Goal: Task Accomplishment & Management: Manage account settings

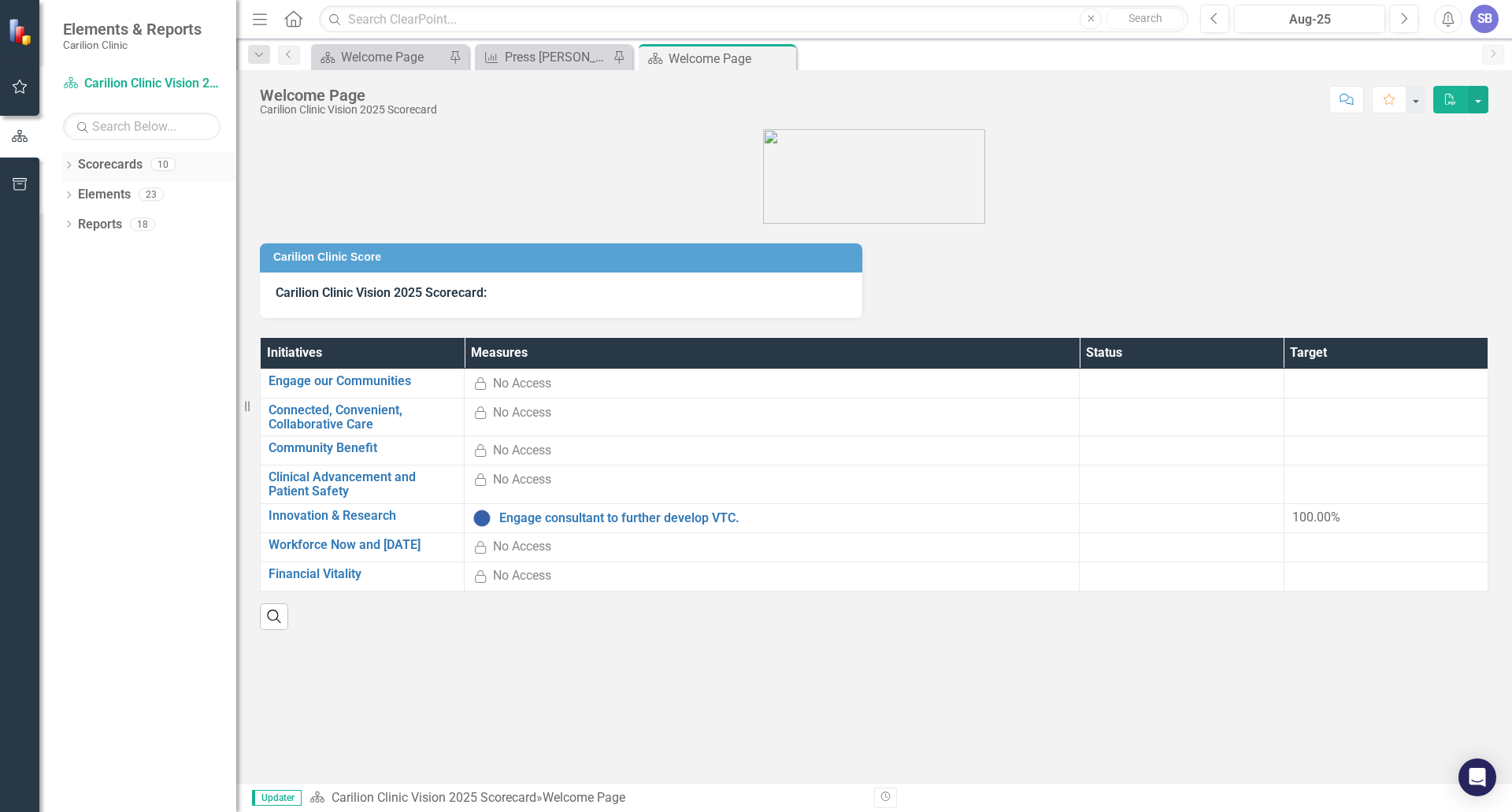
click at [67, 164] on icon "Dropdown" at bounding box center [68, 166] width 11 height 8
click at [74, 191] on icon "Dropdown" at bounding box center [77, 193] width 12 height 9
click at [119, 251] on link "Department of Medicine" at bounding box center [169, 255] width 134 height 18
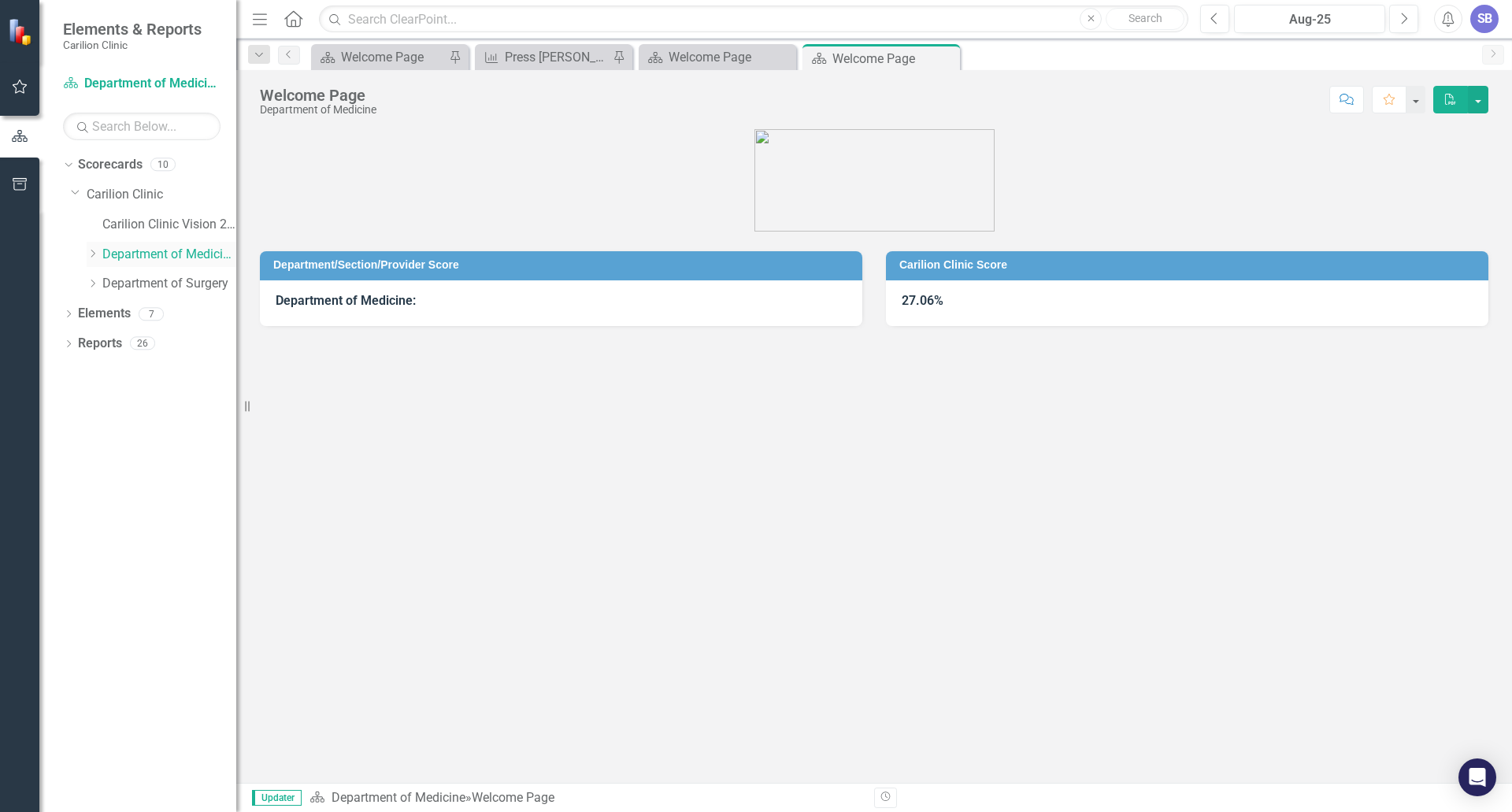
click at [95, 255] on icon "Dropdown" at bounding box center [92, 254] width 12 height 9
click at [128, 279] on link "Cardiology" at bounding box center [178, 284] width 119 height 18
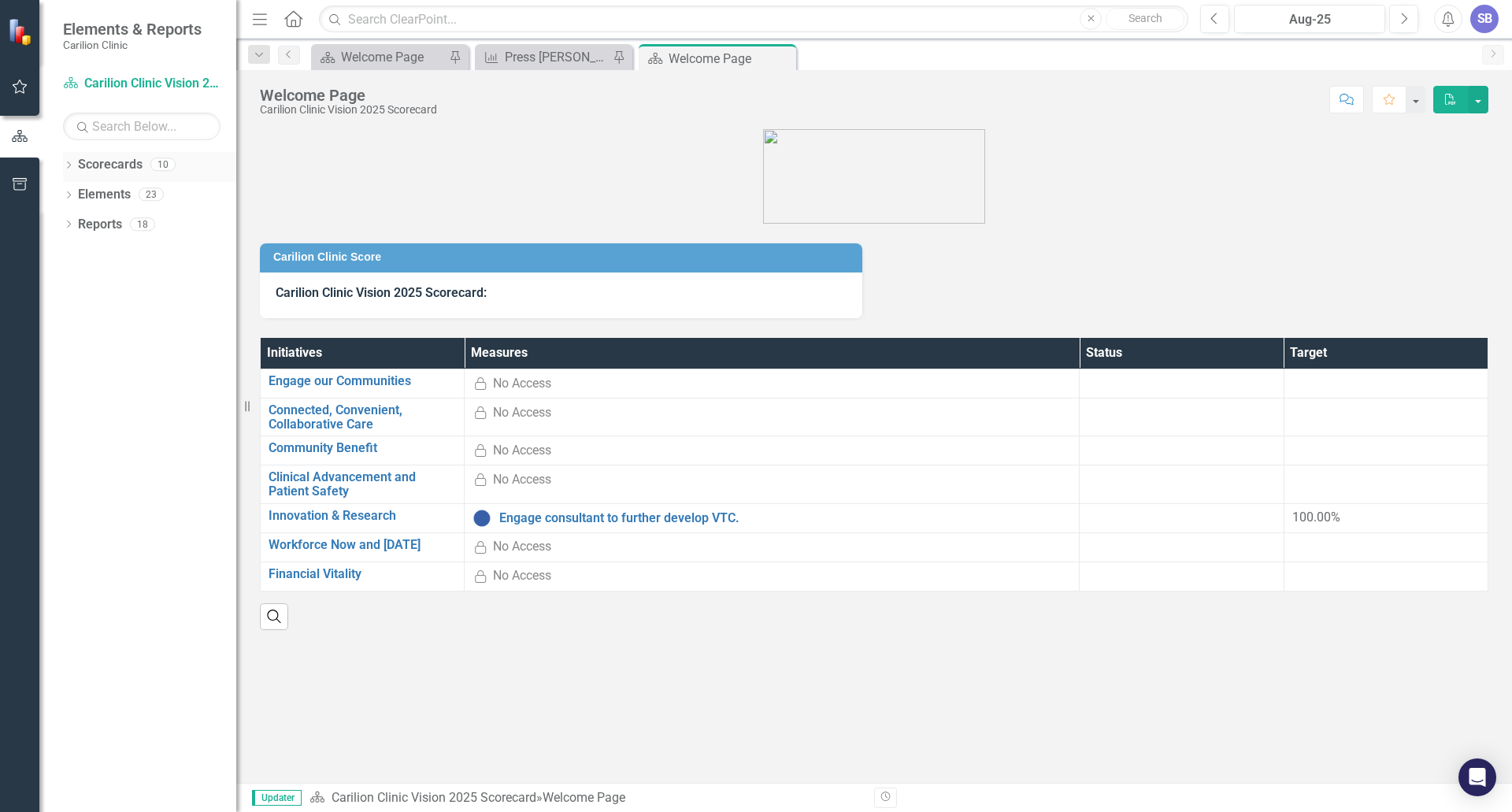
click at [69, 167] on icon "Dropdown" at bounding box center [68, 166] width 11 height 8
click at [75, 194] on icon "Dropdown" at bounding box center [77, 193] width 12 height 9
click at [91, 254] on icon "Dropdown" at bounding box center [92, 254] width 12 height 9
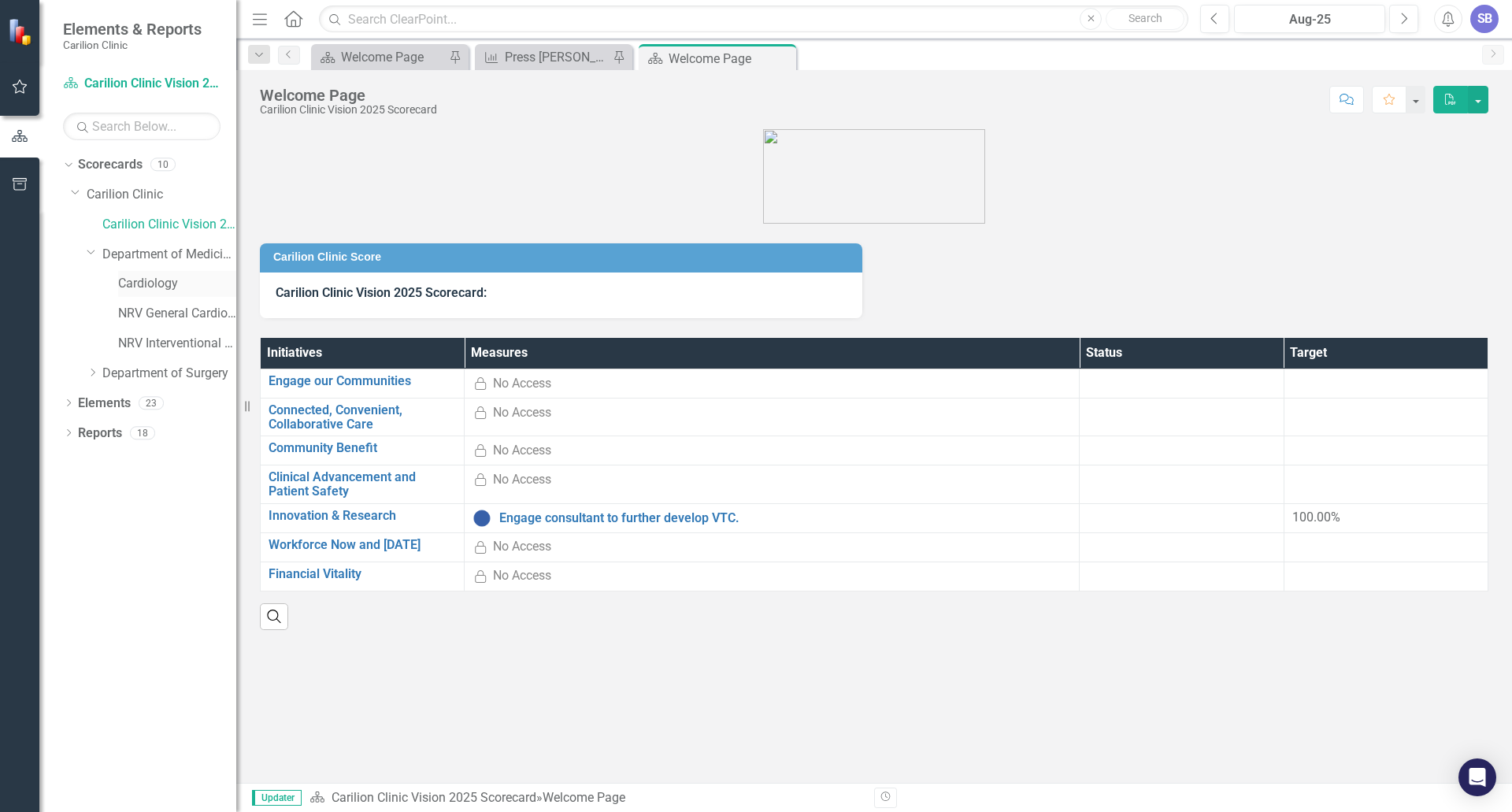
click at [125, 280] on link "Cardiology" at bounding box center [178, 284] width 119 height 18
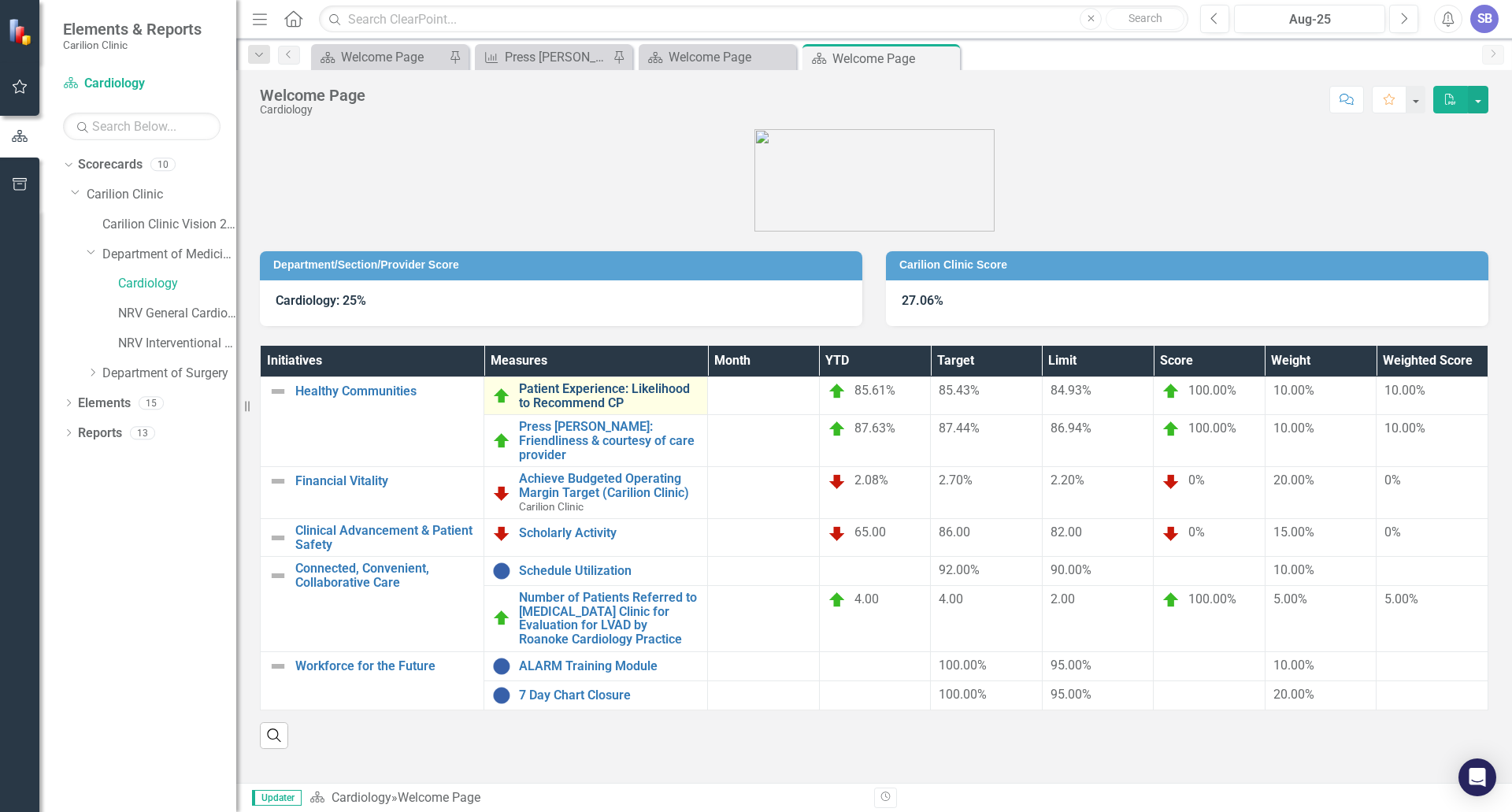
click at [580, 393] on link "Patient Experience: Likelihood to Recommend CP" at bounding box center [609, 396] width 181 height 27
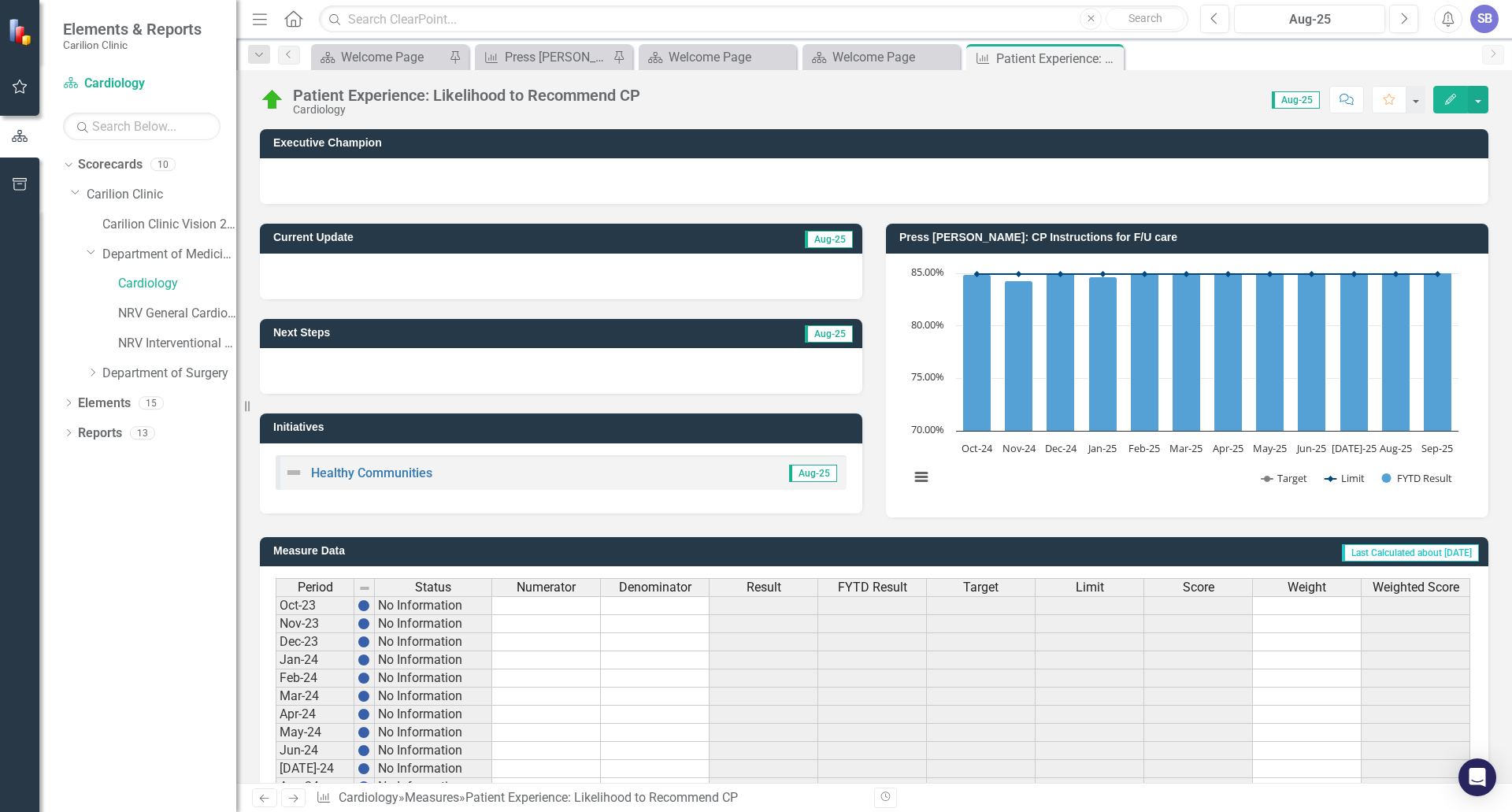
scroll to position [288, 0]
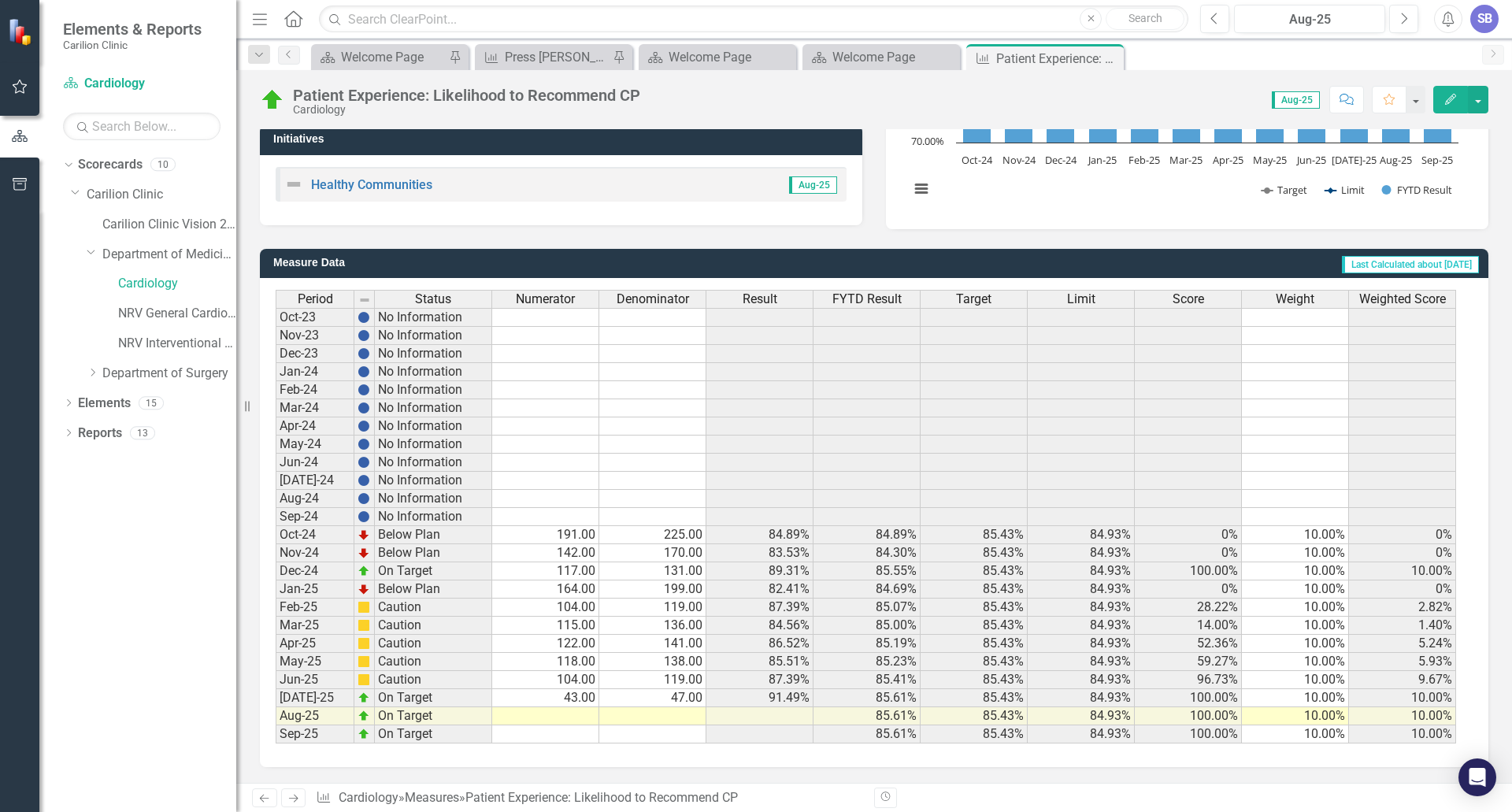
click at [568, 699] on td "43.00" at bounding box center [545, 698] width 107 height 18
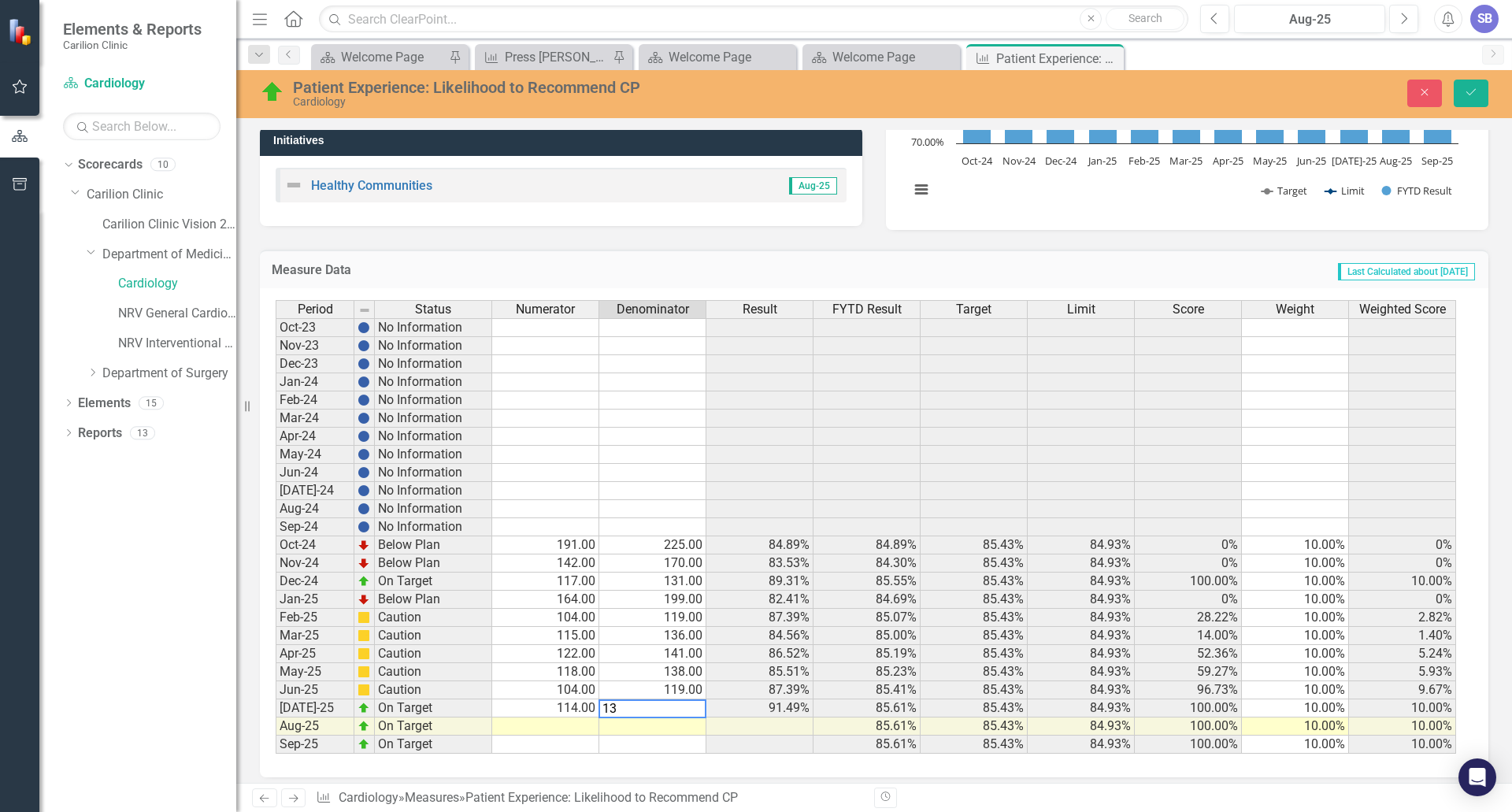
type textarea "133"
type textarea "109"
type textarea "127"
click at [1465, 95] on icon "Save" at bounding box center [1471, 92] width 15 height 11
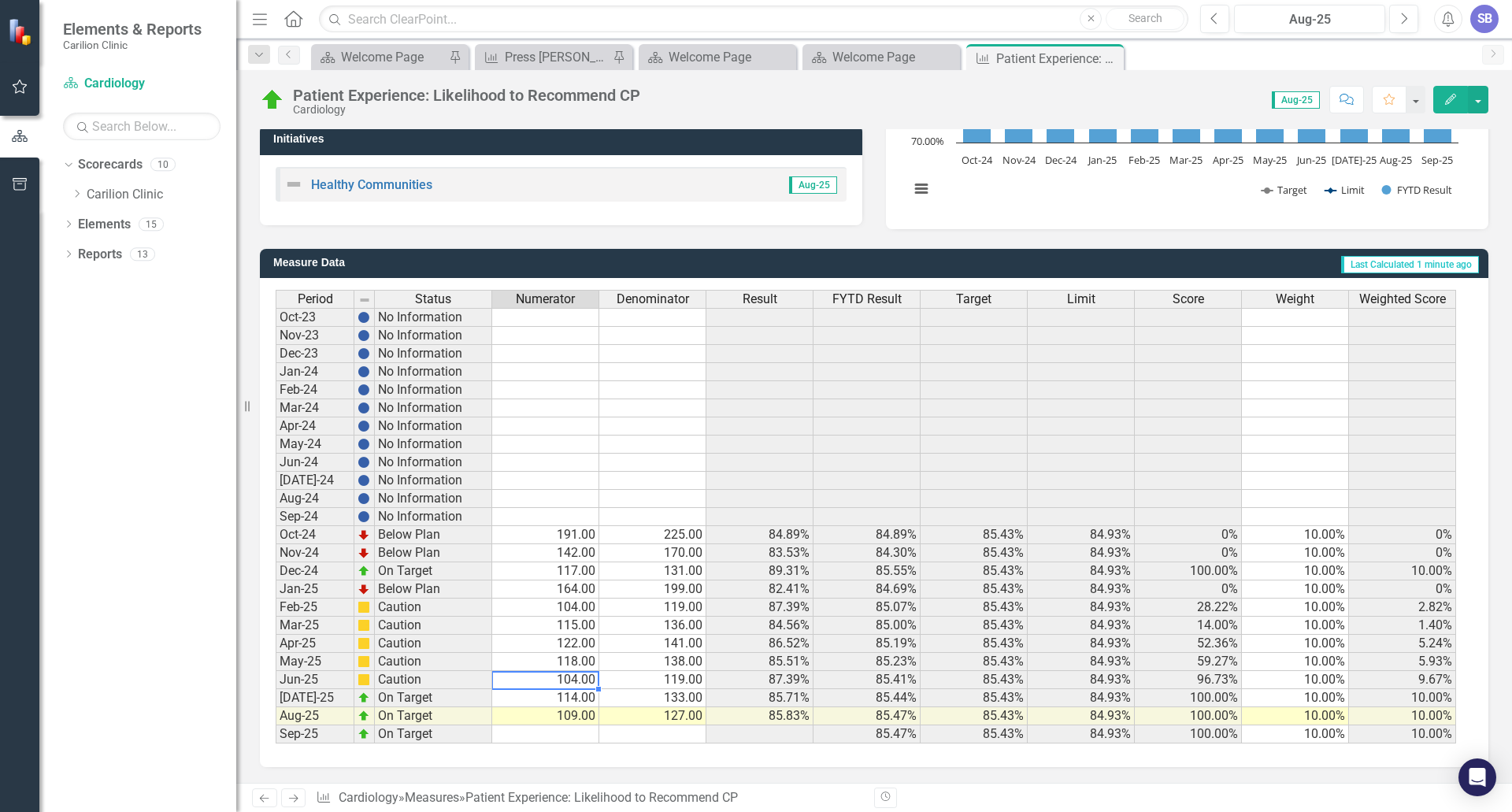
click at [569, 681] on td "104.00" at bounding box center [545, 681] width 107 height 18
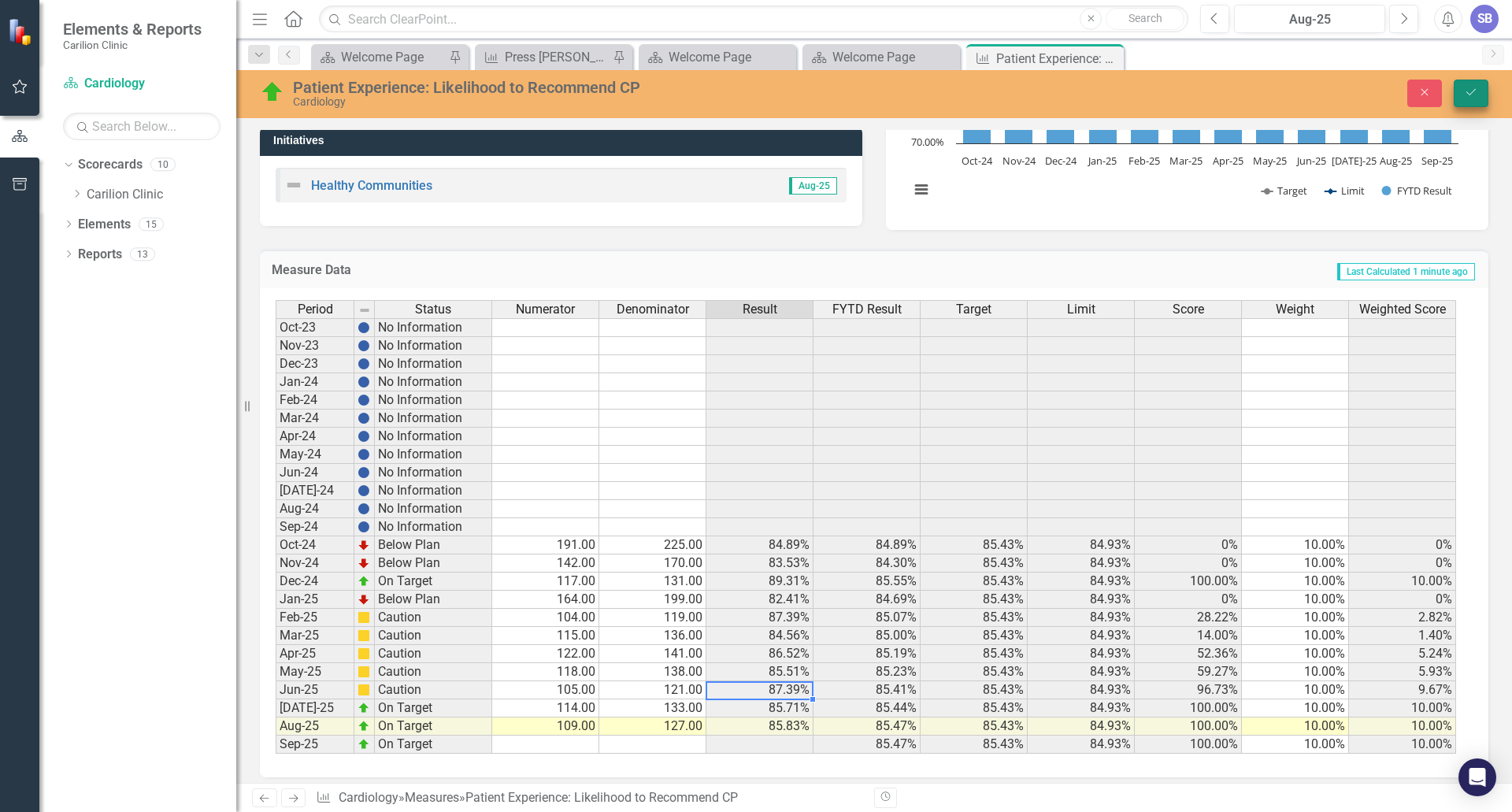
type textarea "121"
click at [1470, 96] on icon "Save" at bounding box center [1471, 92] width 15 height 11
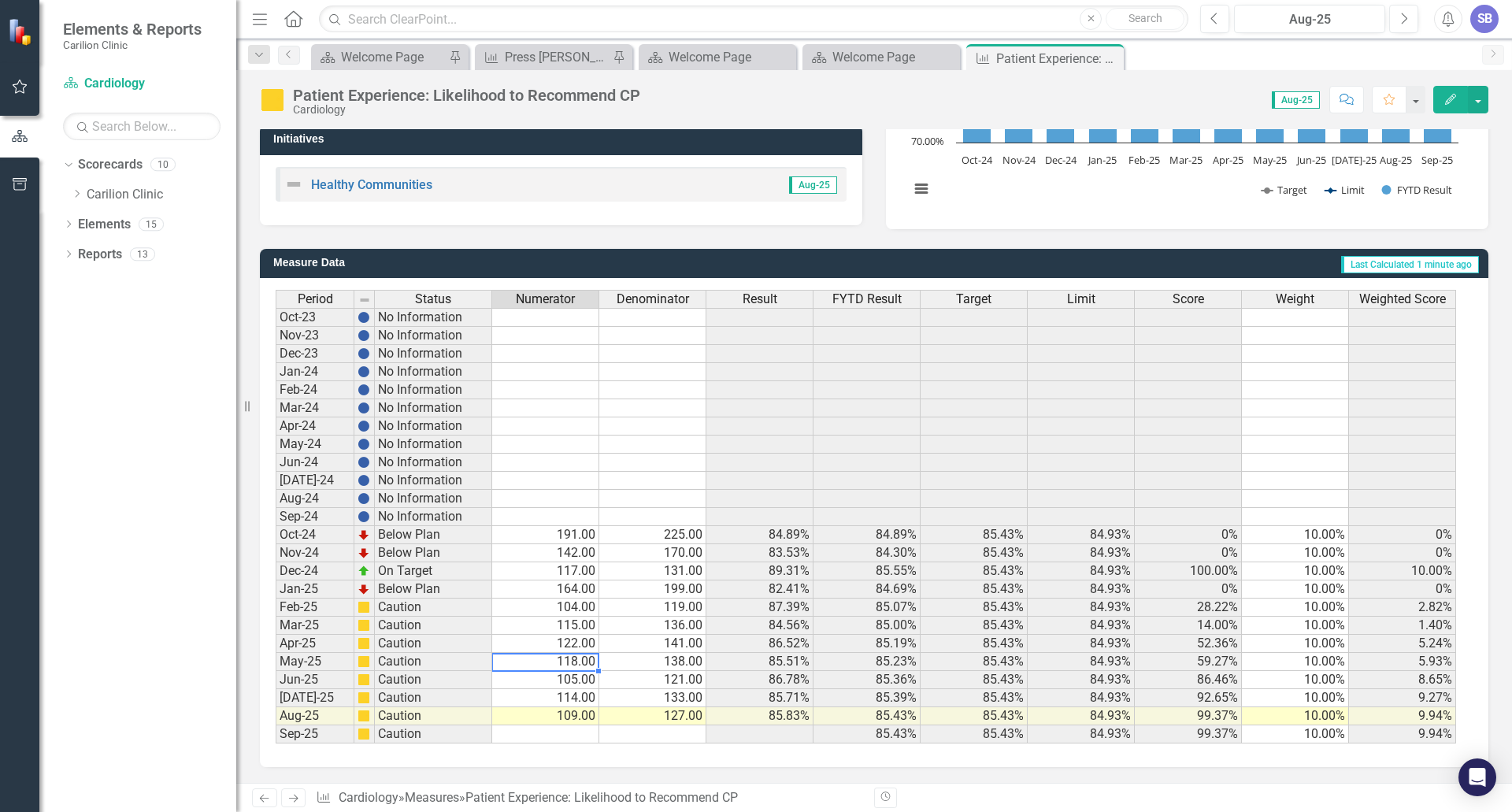
click at [591, 666] on td "118.00" at bounding box center [545, 662] width 107 height 18
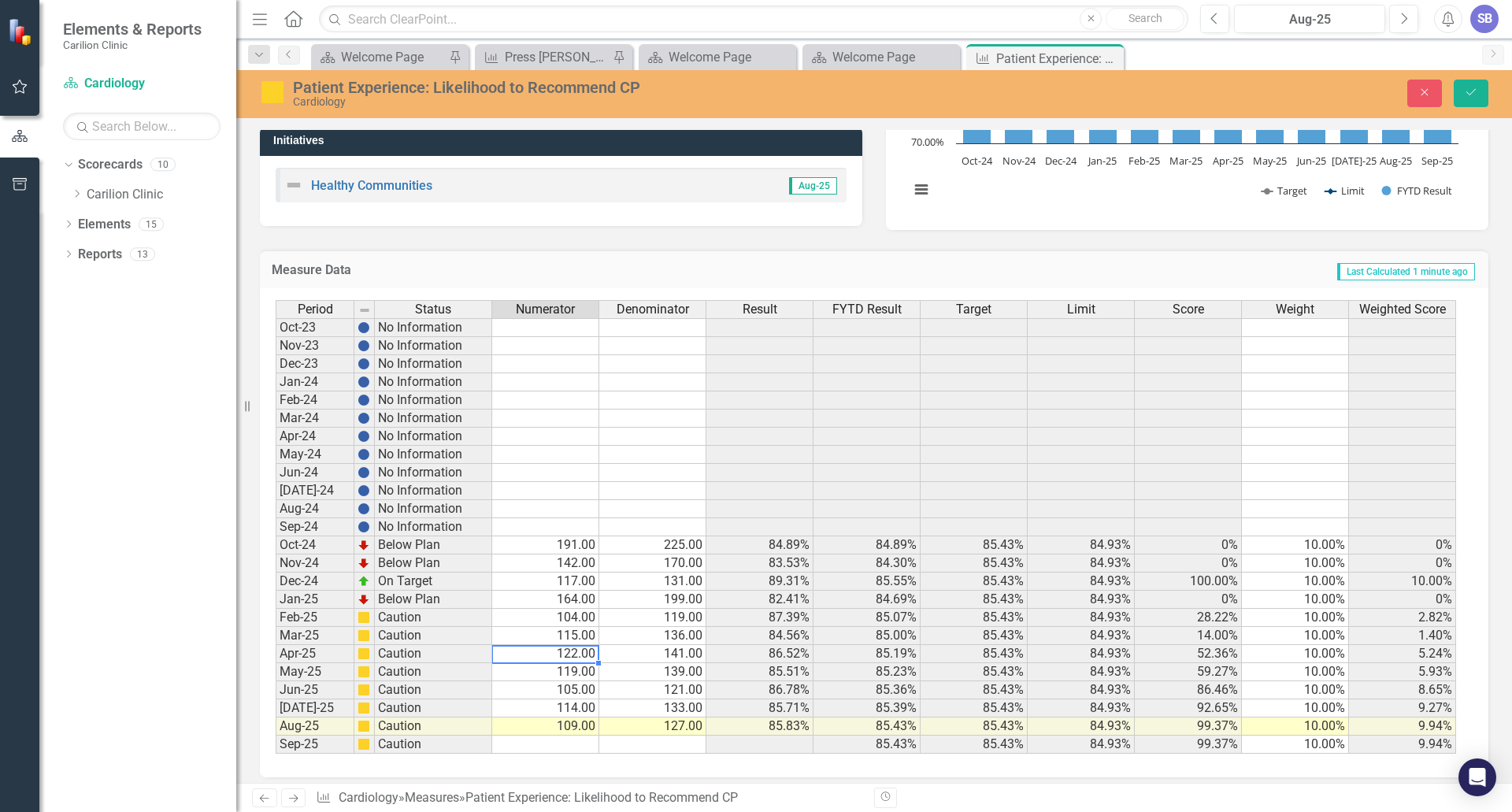
click at [544, 654] on td "122.00" at bounding box center [545, 654] width 107 height 18
click at [585, 634] on td "115.00" at bounding box center [545, 636] width 107 height 18
type textarea "119"
click at [1476, 97] on icon "Save" at bounding box center [1471, 92] width 15 height 11
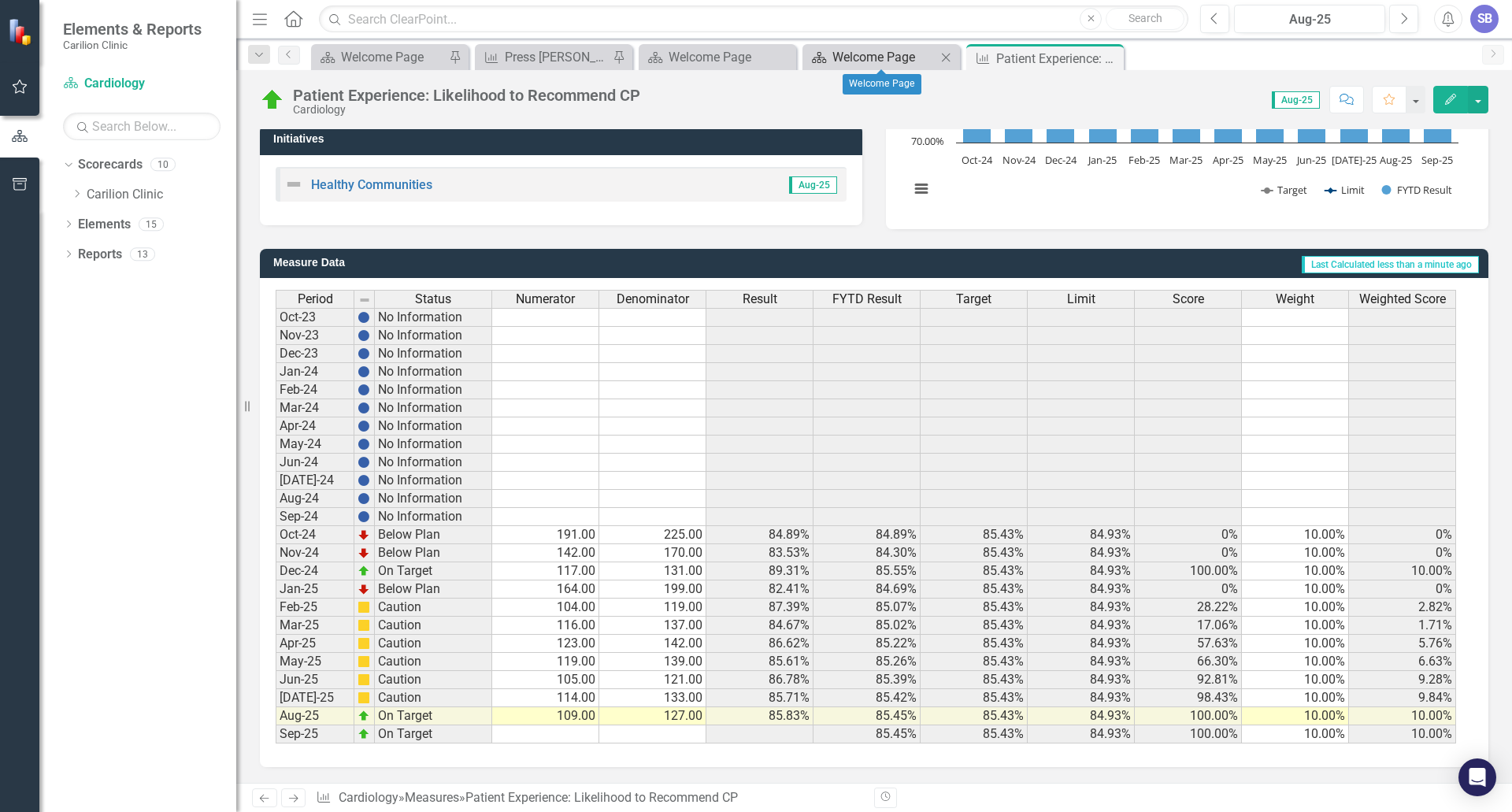
click at [880, 58] on div "Welcome Page" at bounding box center [885, 57] width 104 height 20
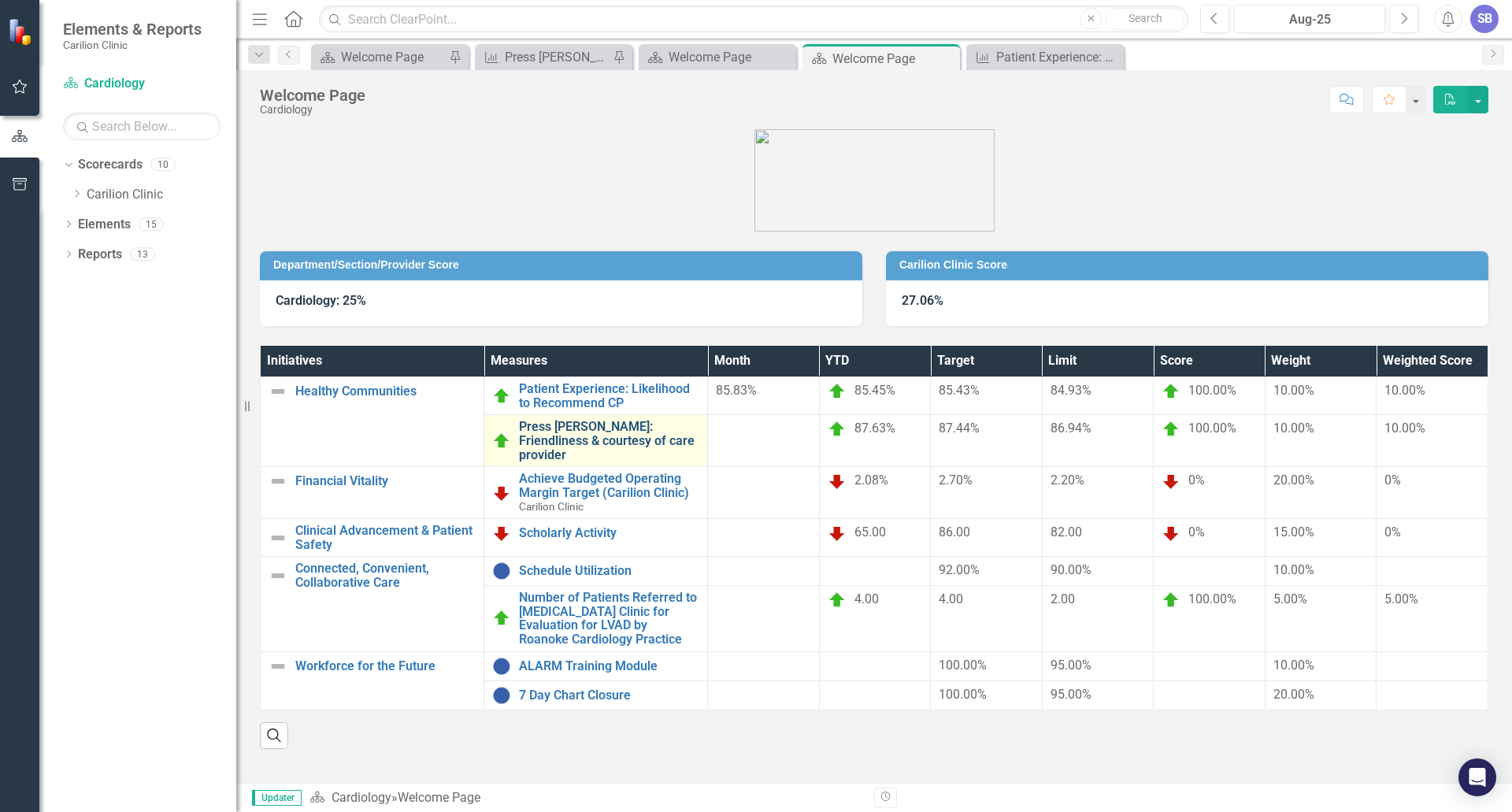
click at [608, 426] on link "Press [PERSON_NAME]: Friendliness & courtesy of care provider" at bounding box center [609, 441] width 181 height 42
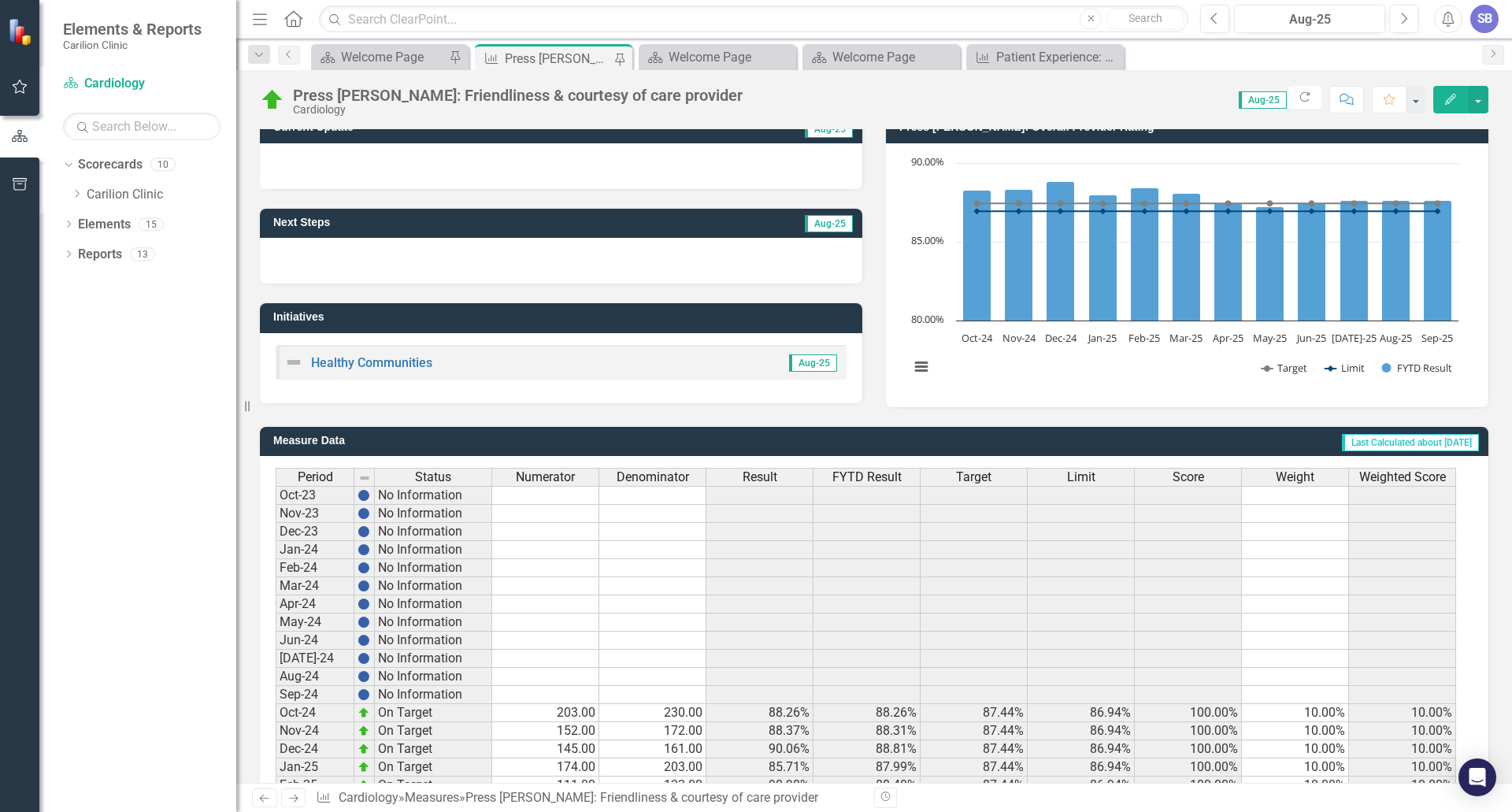
scroll to position [288, 0]
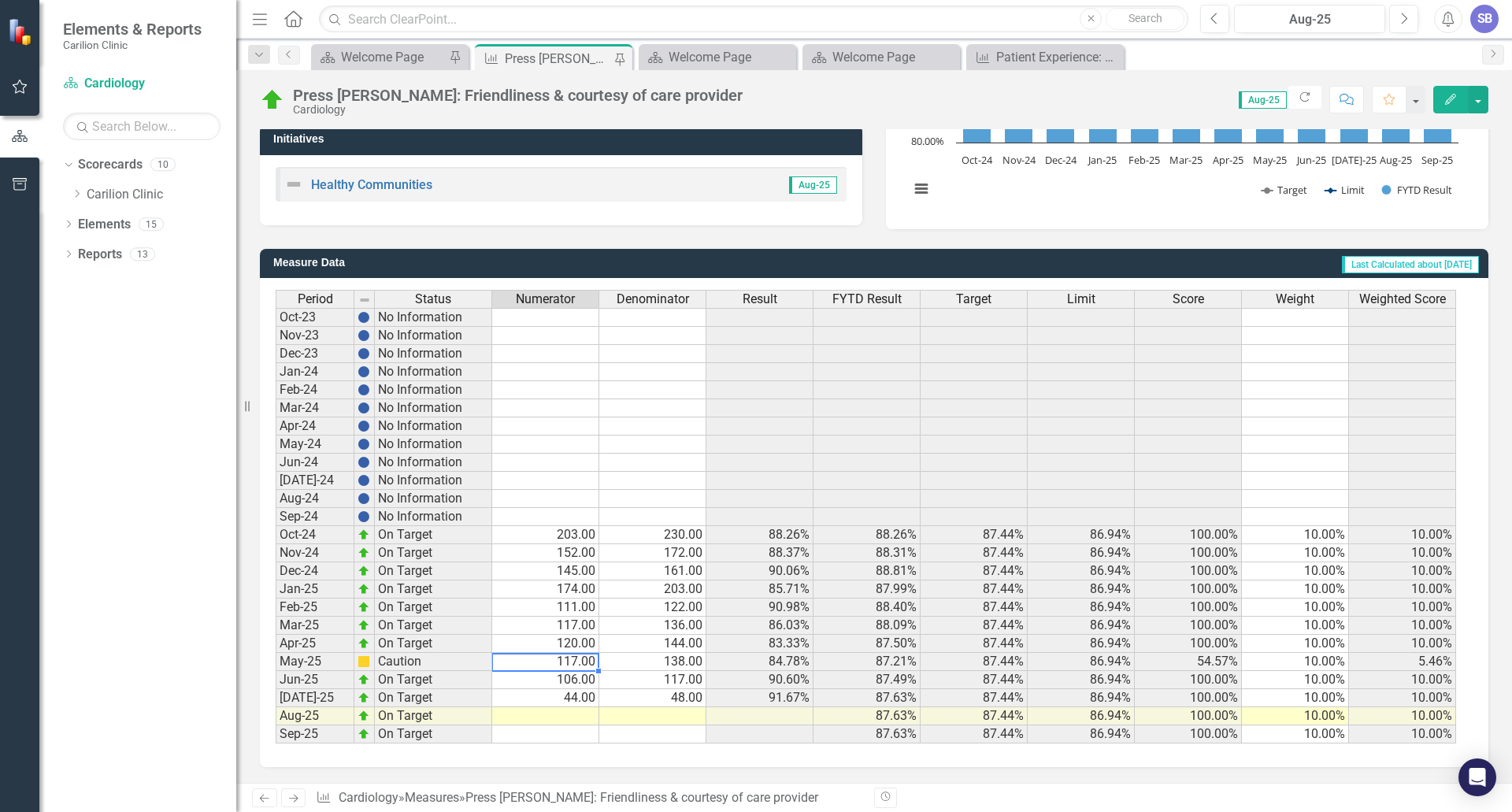
click at [533, 659] on td "117.00" at bounding box center [545, 662] width 107 height 18
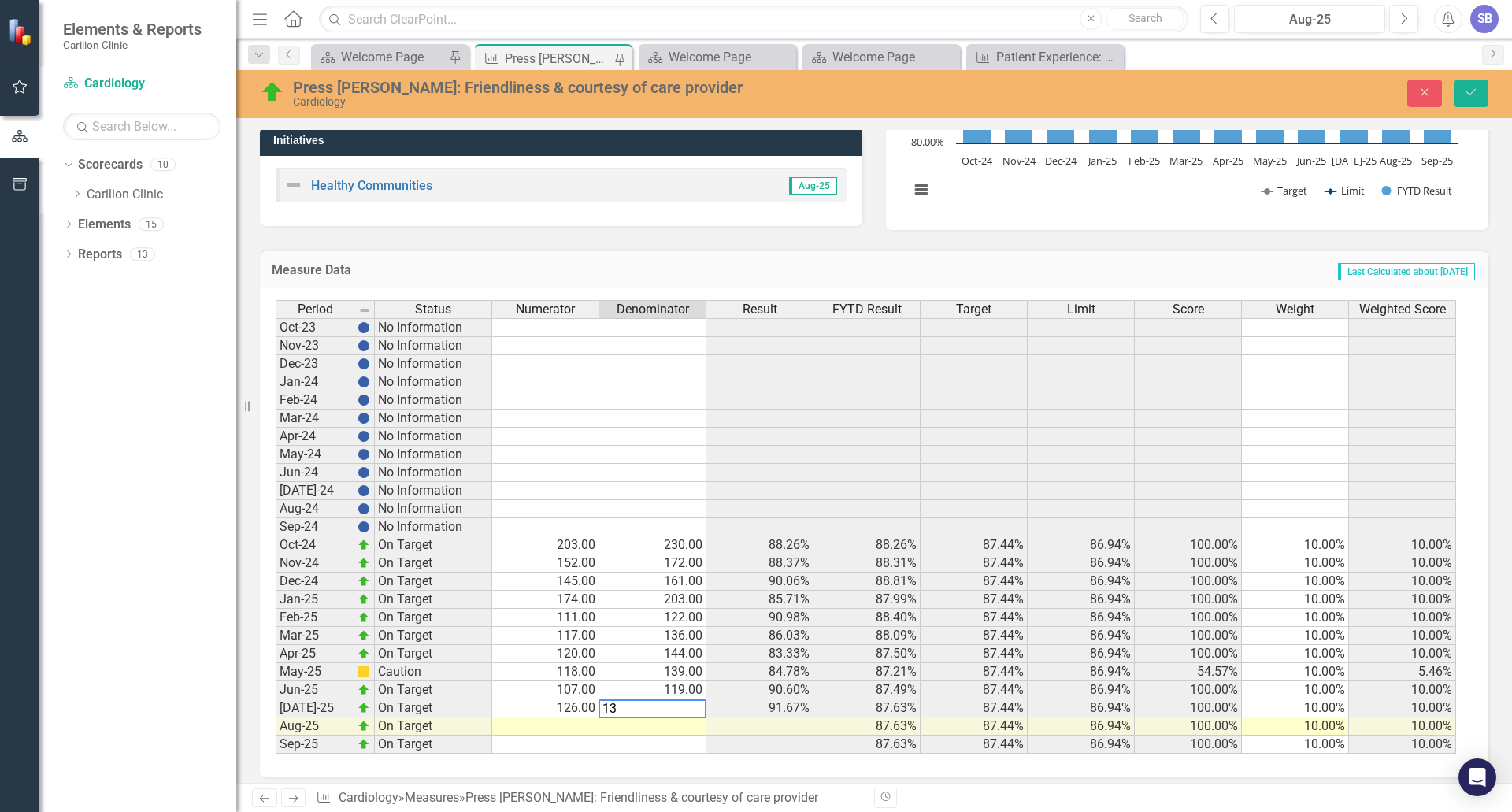
type textarea "137"
type textarea "117"
type textarea "130"
click at [1463, 96] on button "Save" at bounding box center [1471, 93] width 35 height 27
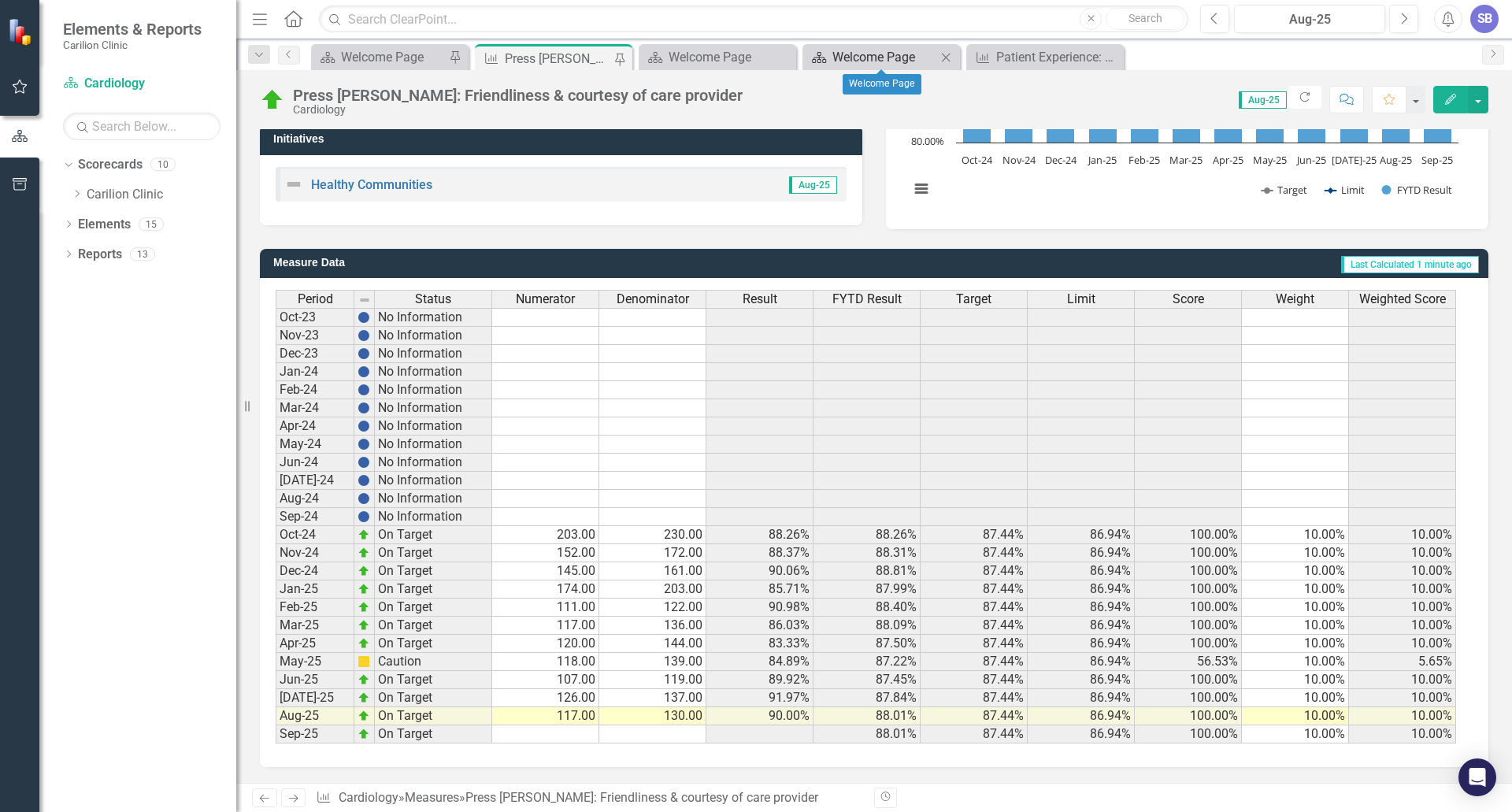
click at [885, 59] on div "Welcome Page" at bounding box center [885, 57] width 104 height 20
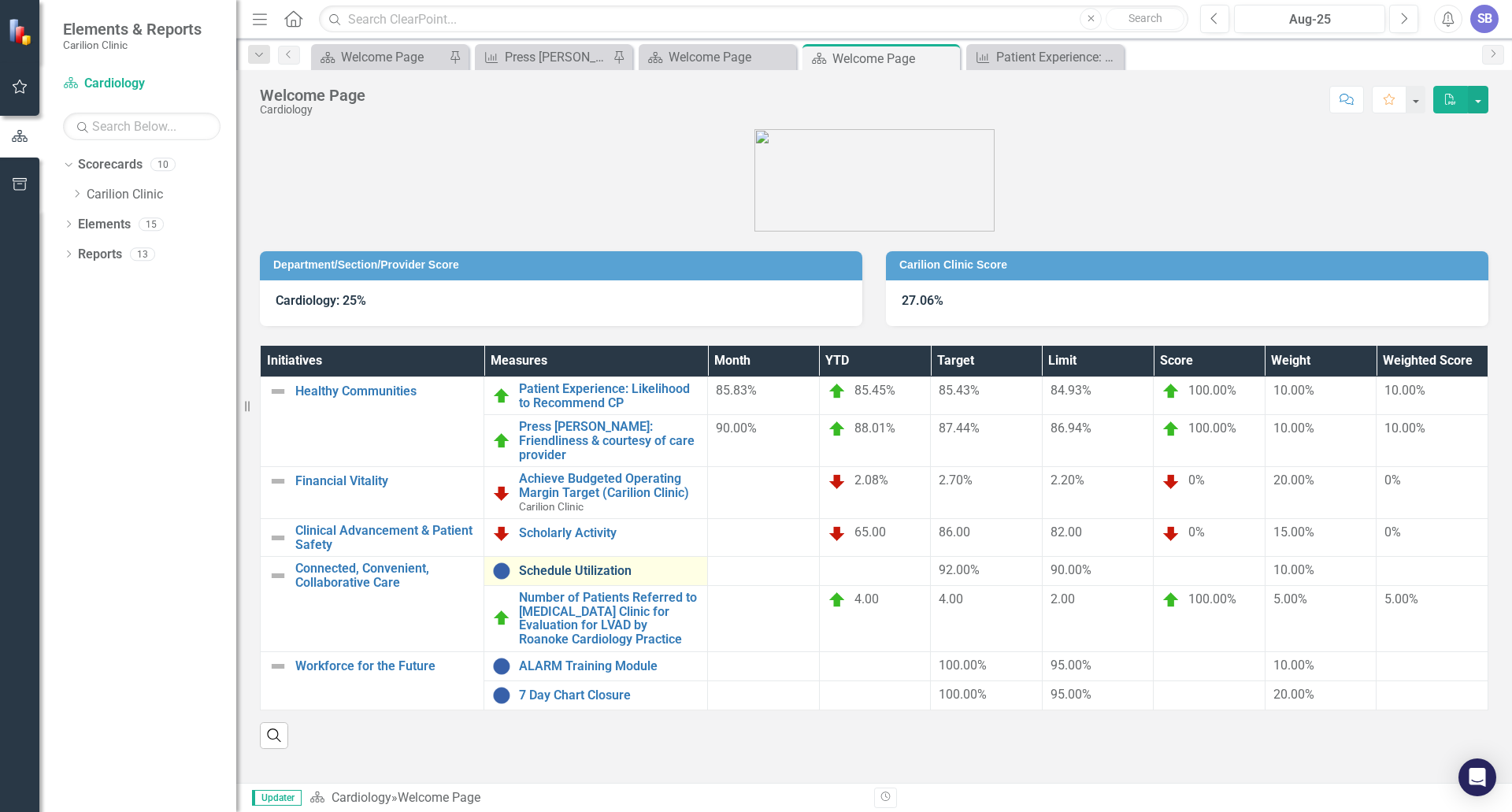
click at [567, 564] on link "Schedule Utilization" at bounding box center [609, 571] width 181 height 15
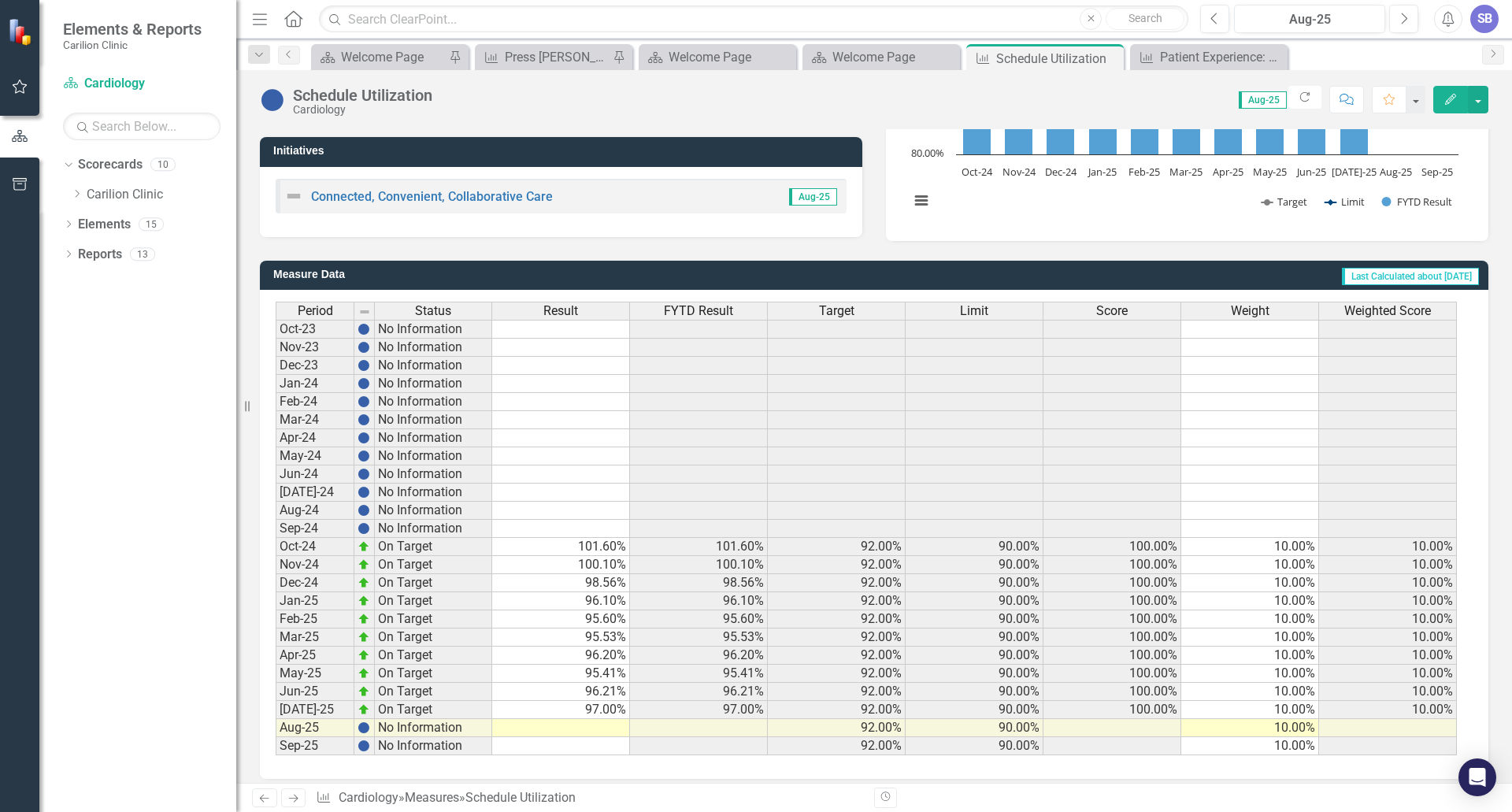
scroll to position [288, 0]
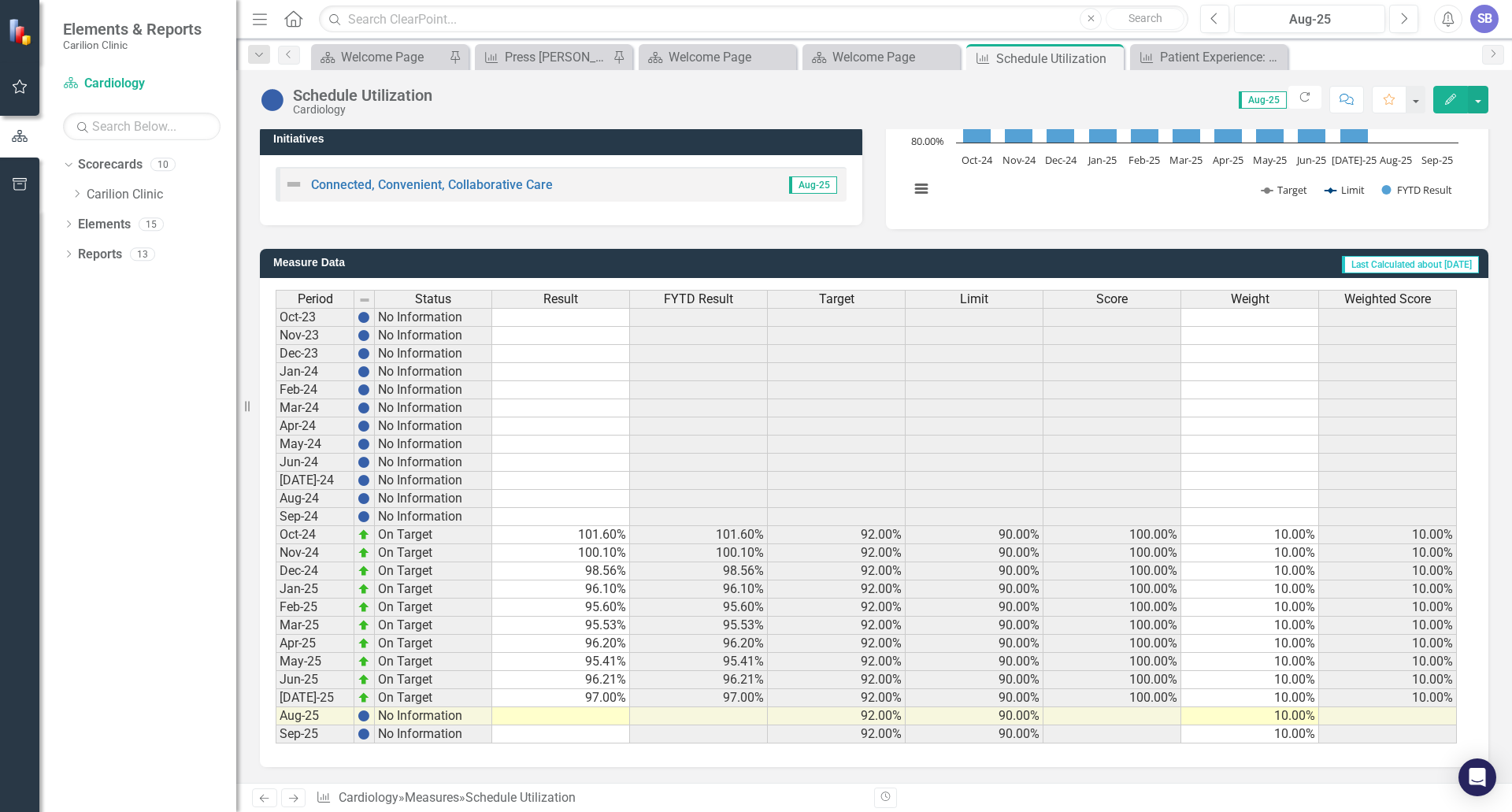
click at [595, 717] on td at bounding box center [561, 716] width 138 height 18
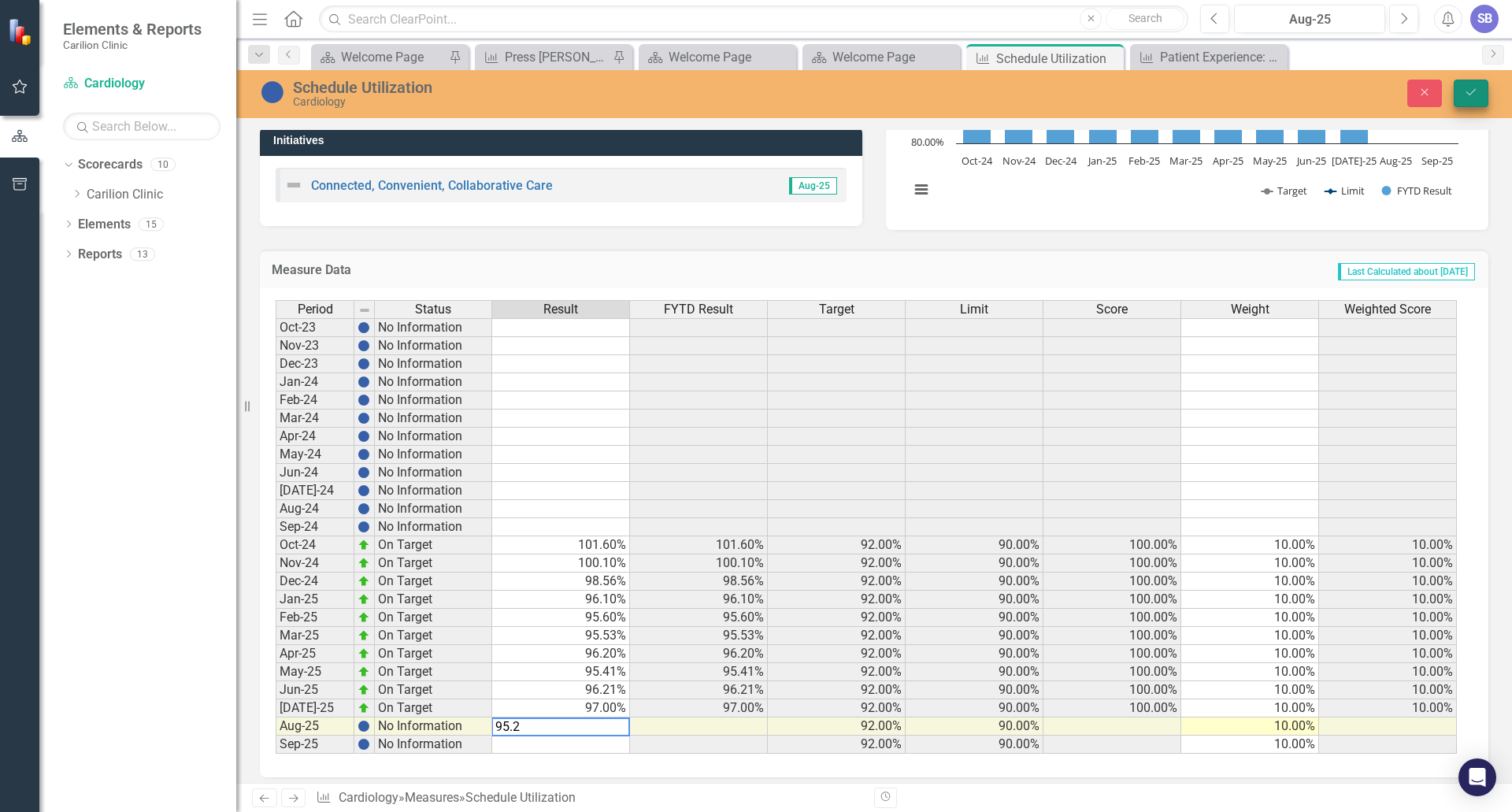
type textarea "95.2"
click at [1473, 94] on icon "Save" at bounding box center [1471, 92] width 15 height 11
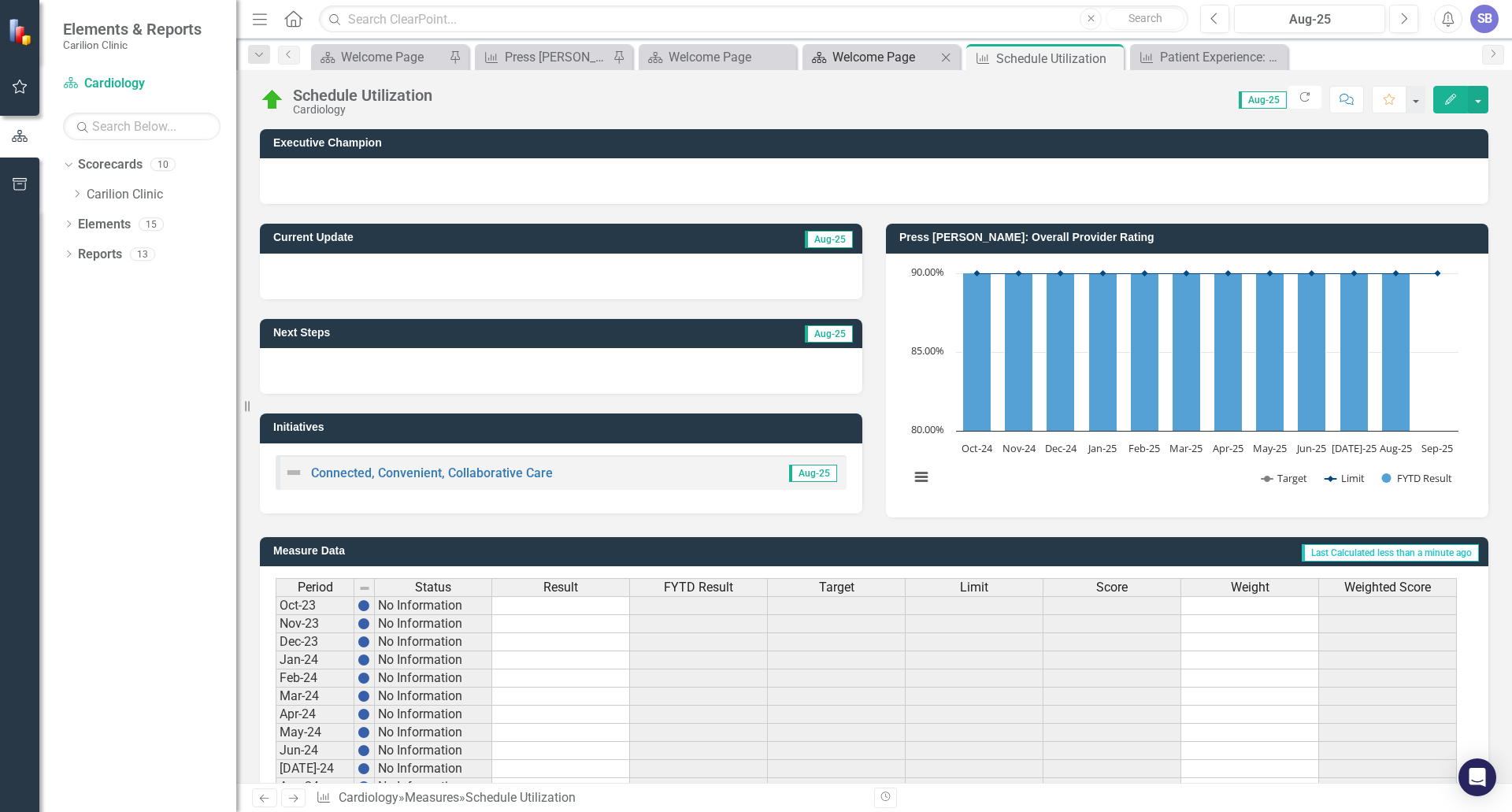
click at [905, 57] on div "Welcome Page" at bounding box center [885, 57] width 104 height 20
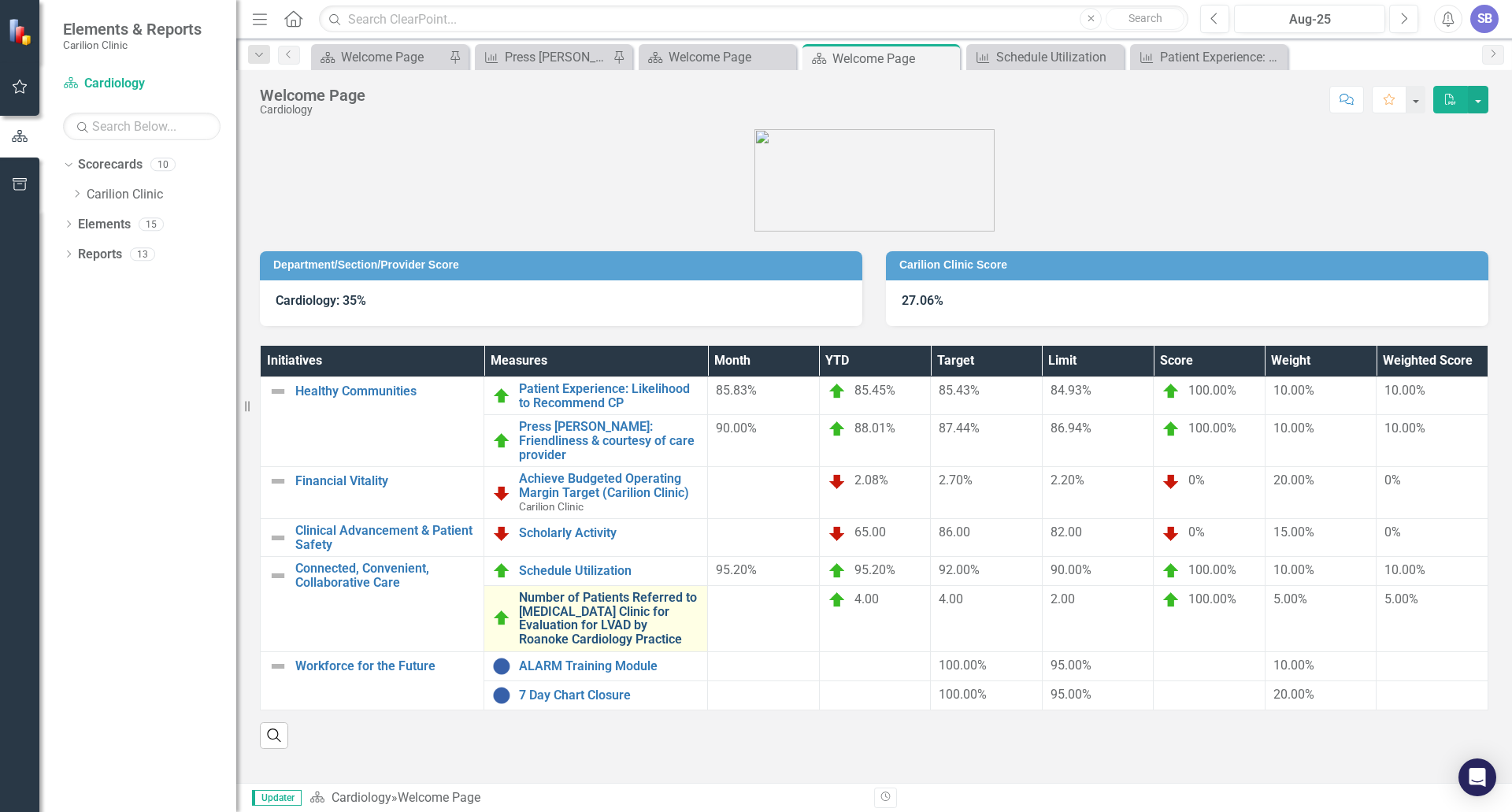
click at [606, 598] on link "Number of Patients Referred to [MEDICAL_DATA] Clinic for Evaluation for LVAD by…" at bounding box center [609, 619] width 181 height 55
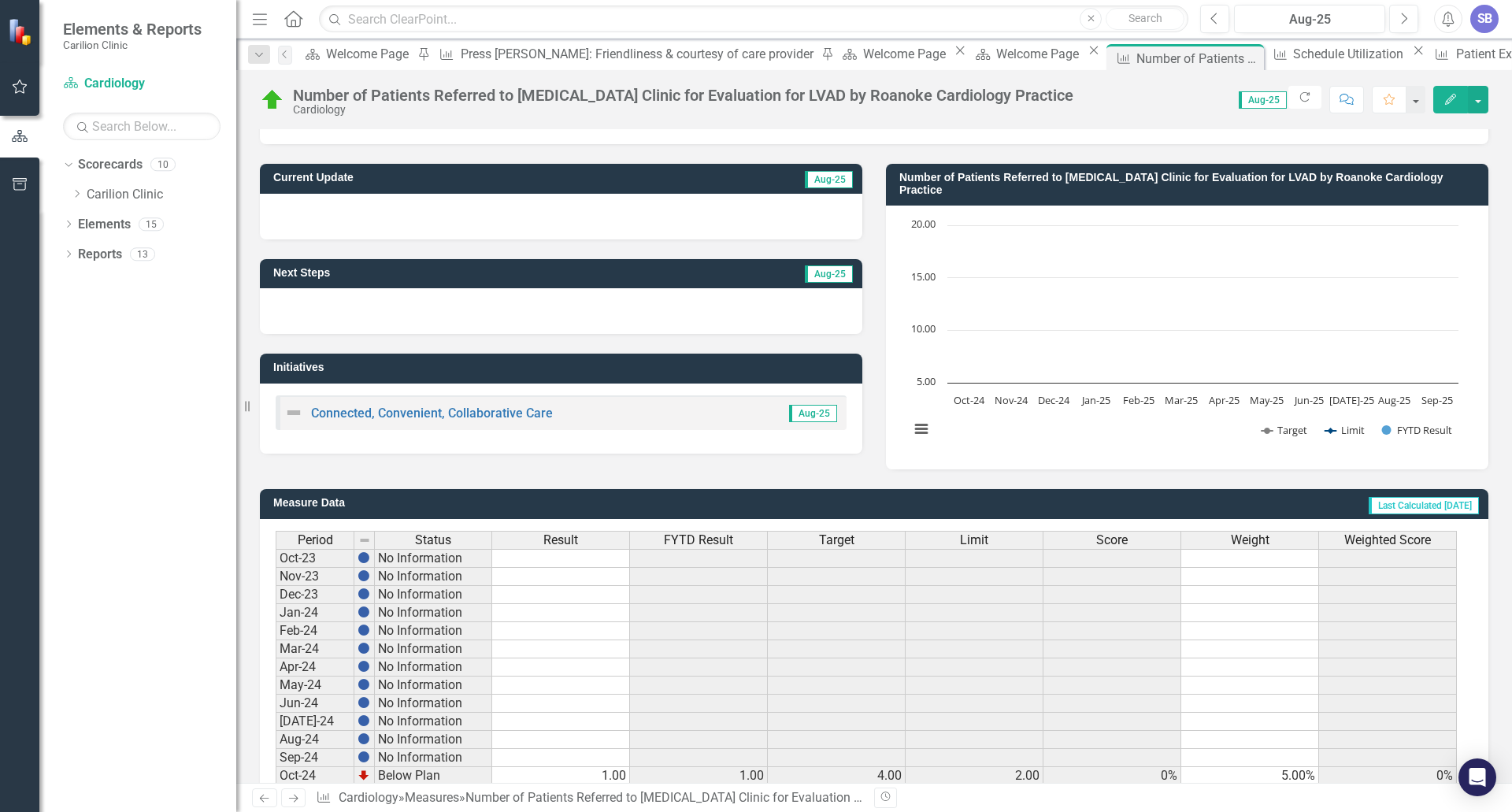
scroll to position [288, 0]
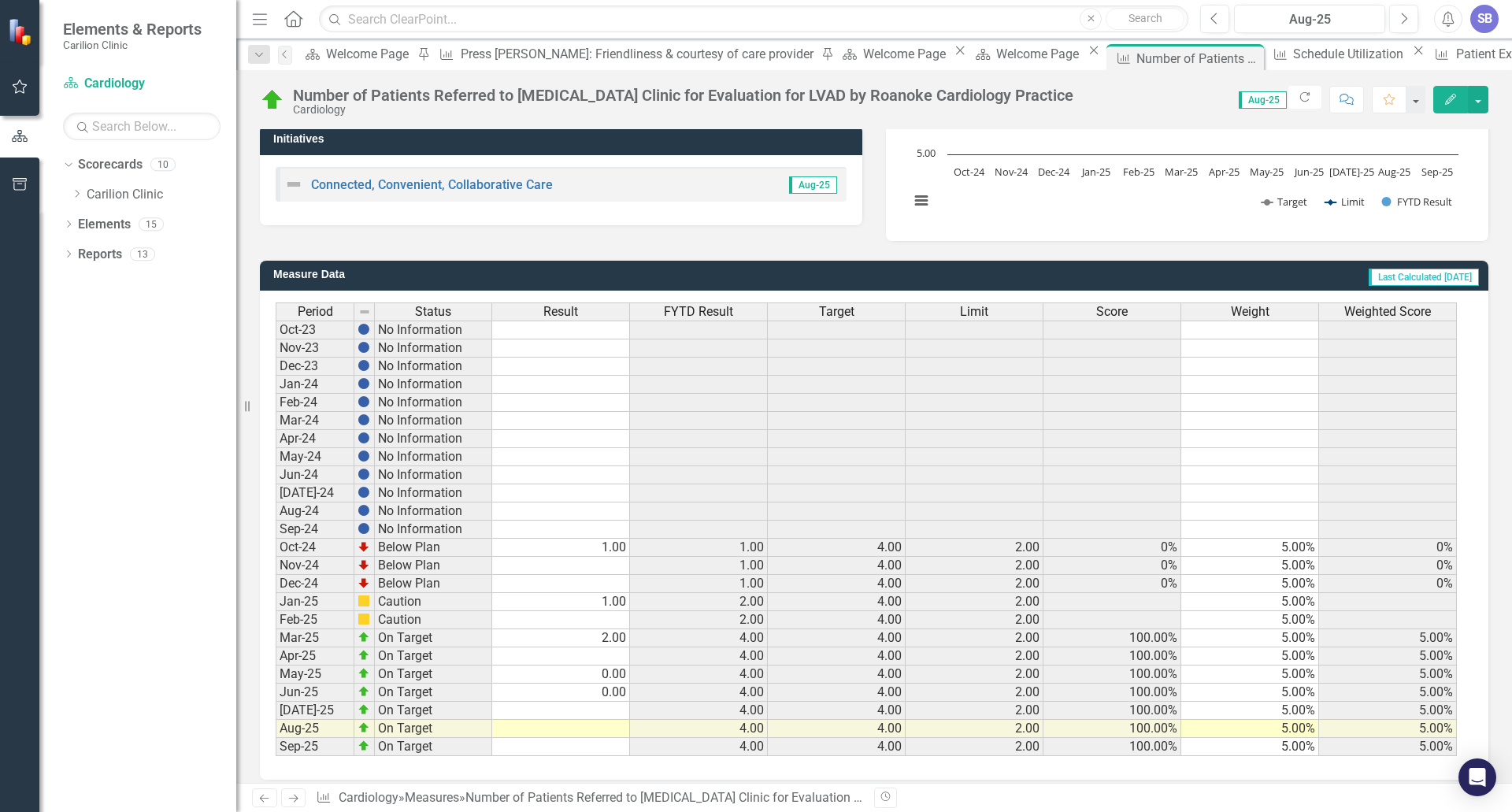
click at [607, 702] on td at bounding box center [561, 711] width 138 height 18
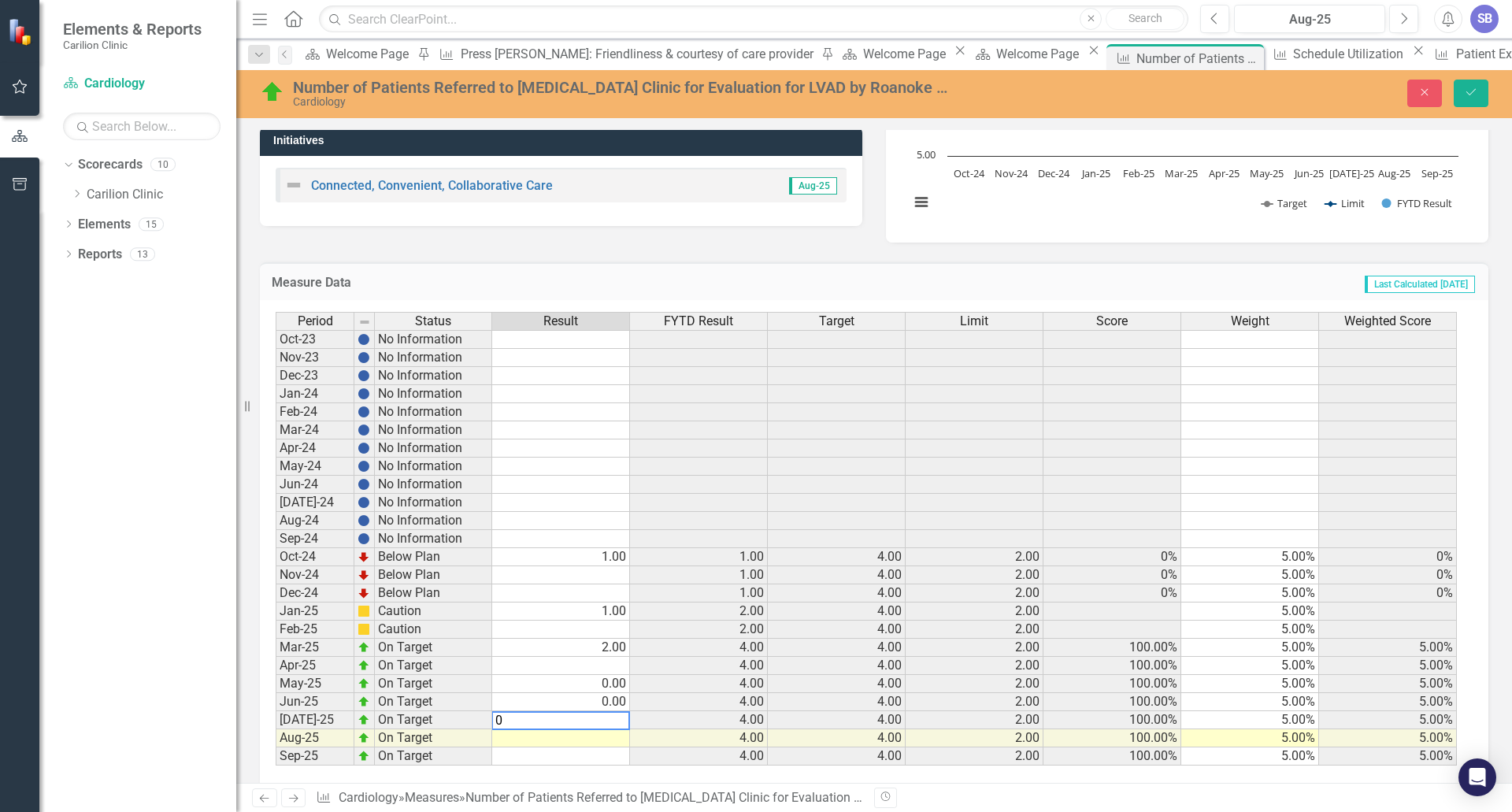
click at [613, 729] on td at bounding box center [561, 738] width 138 height 18
type textarea "0"
click at [1467, 96] on icon "Save" at bounding box center [1471, 92] width 15 height 11
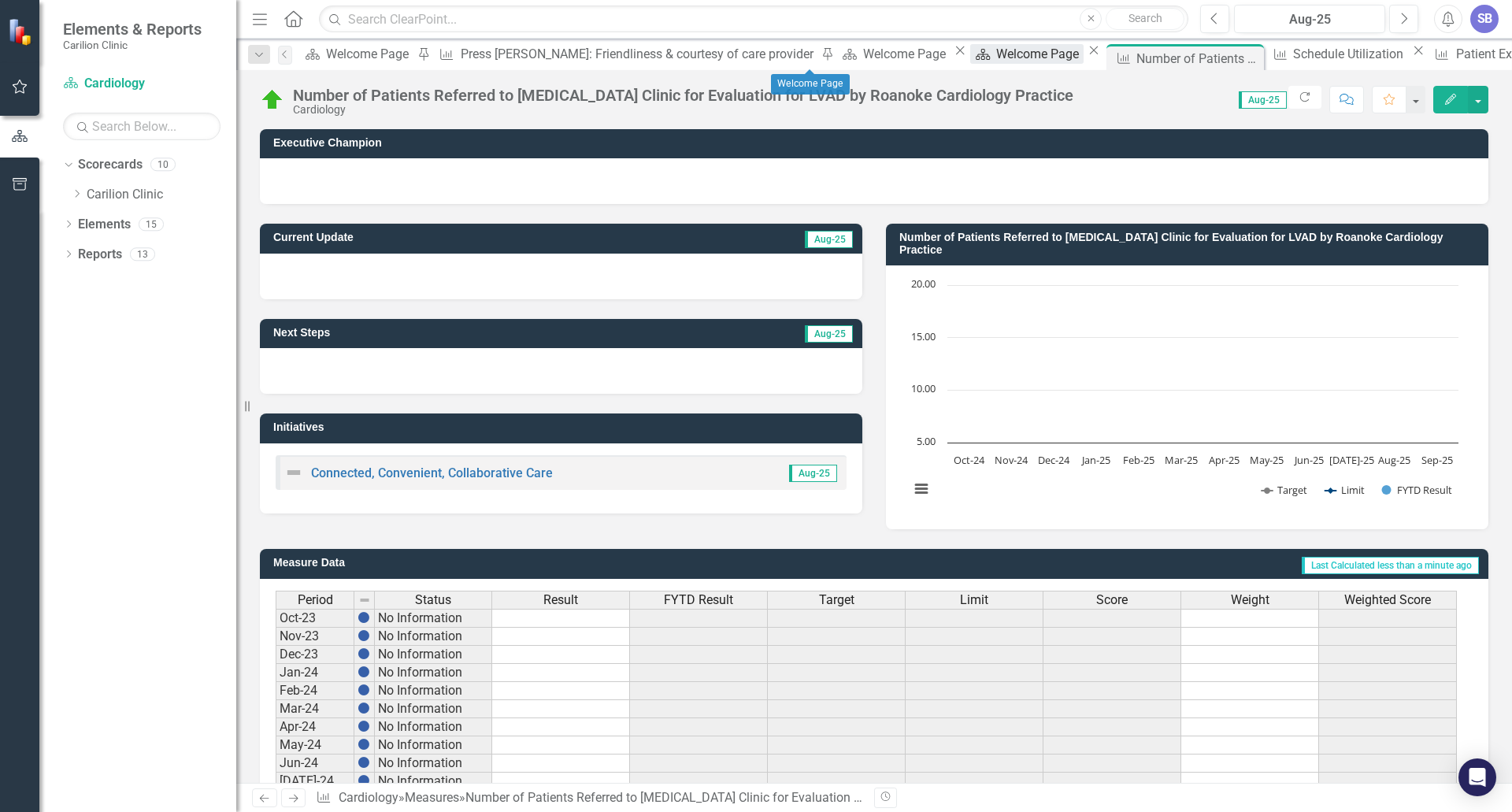
click at [996, 59] on div "Welcome Page" at bounding box center [1040, 54] width 88 height 20
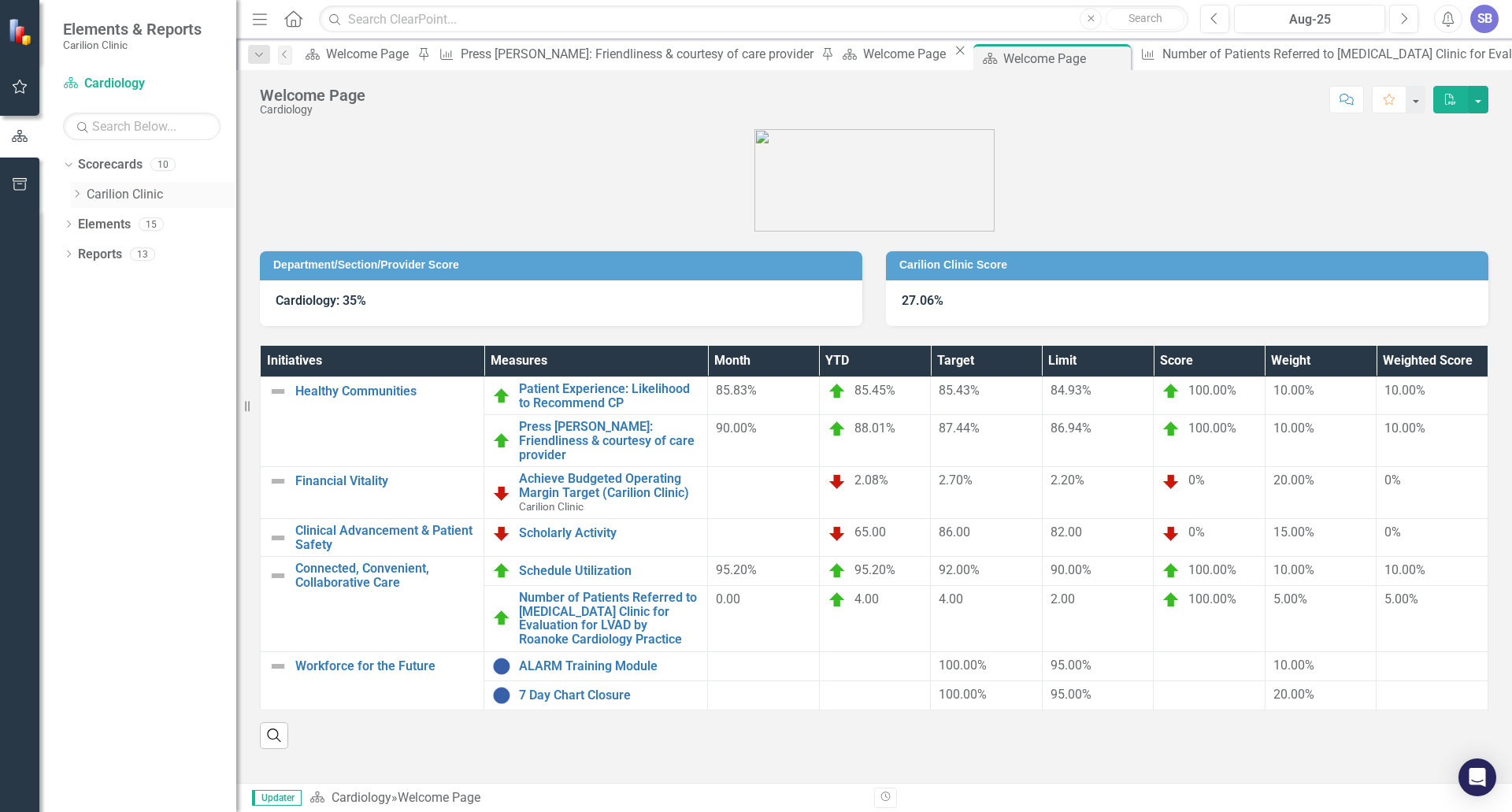
click at [125, 193] on link "Carilion Clinic" at bounding box center [161, 195] width 150 height 18
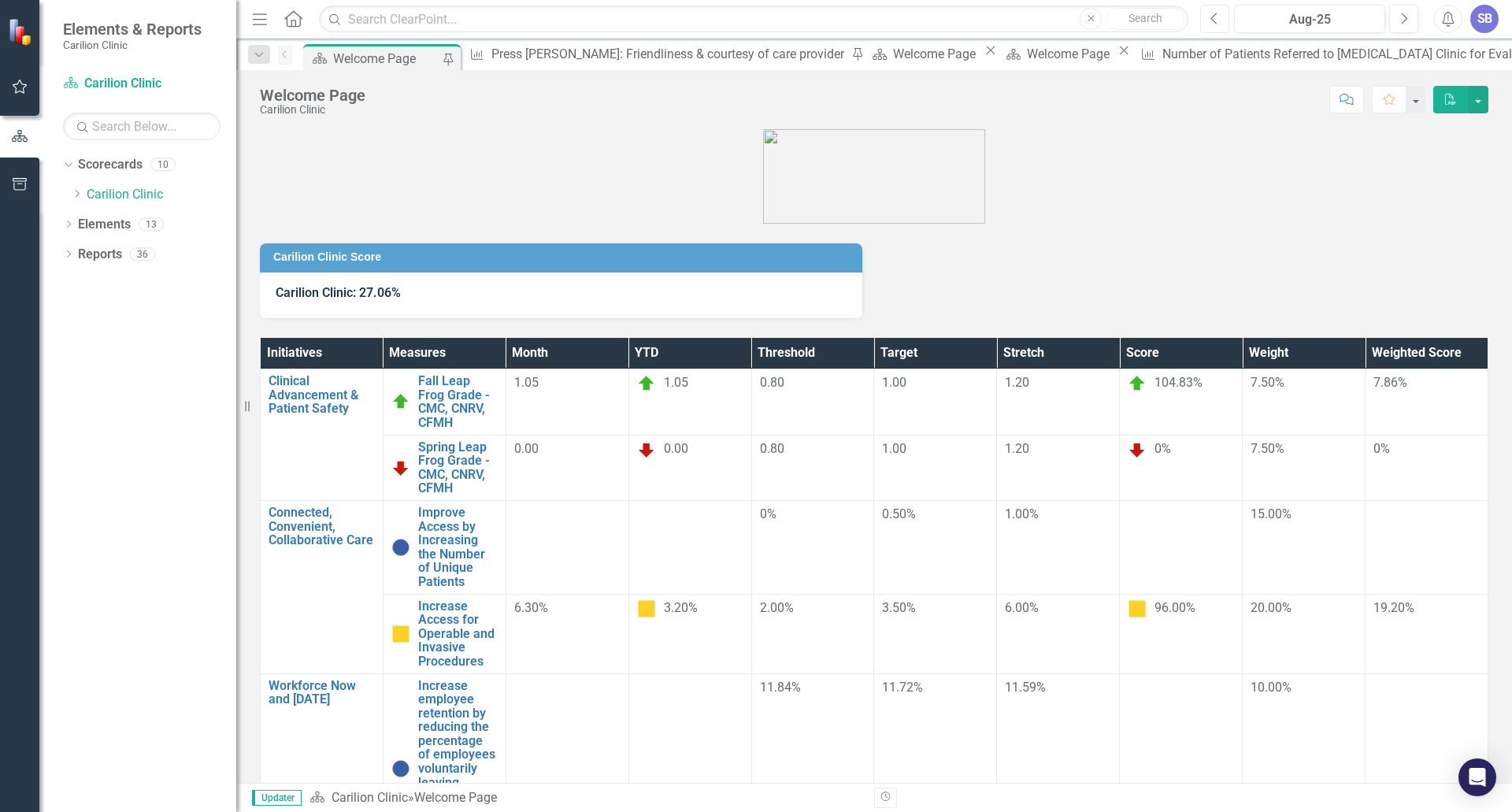
click at [1216, 26] on button "Previous" at bounding box center [1215, 18] width 29 height 28
